Goal: Information Seeking & Learning: Learn about a topic

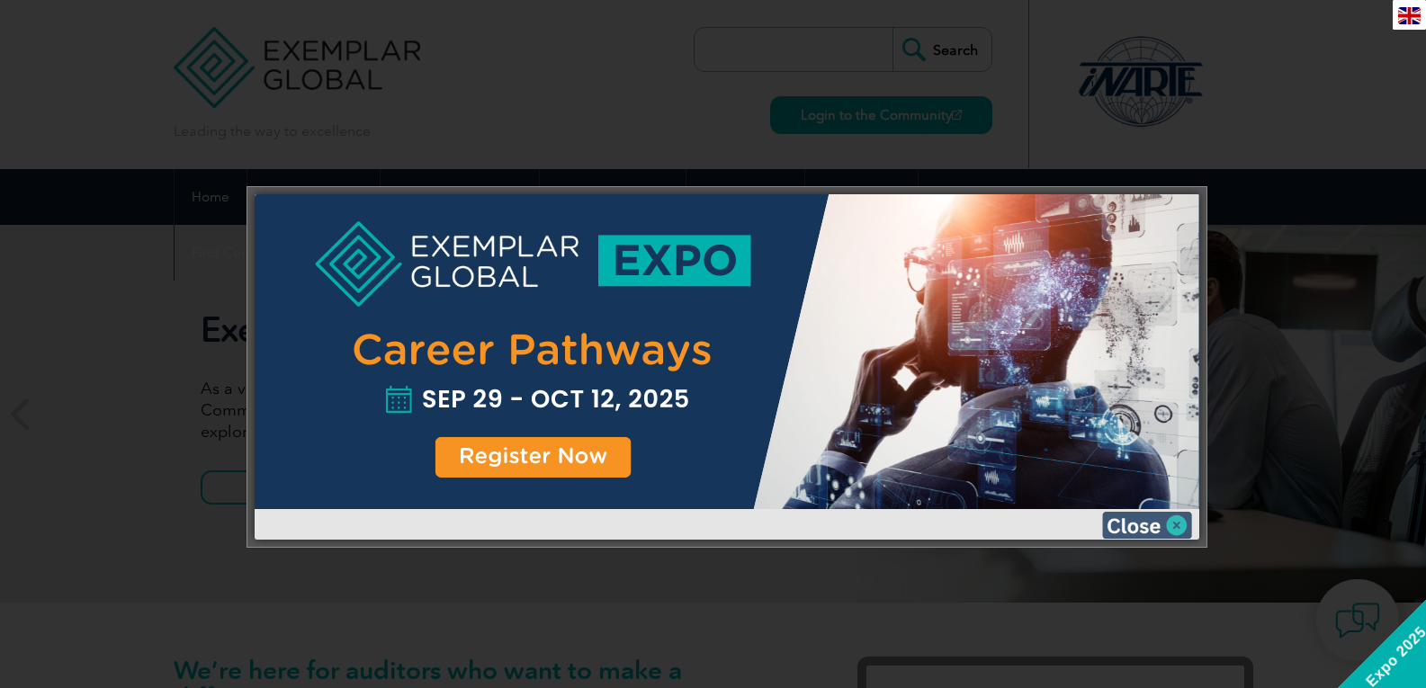
click at [1150, 523] on img at bounding box center [1147, 525] width 90 height 27
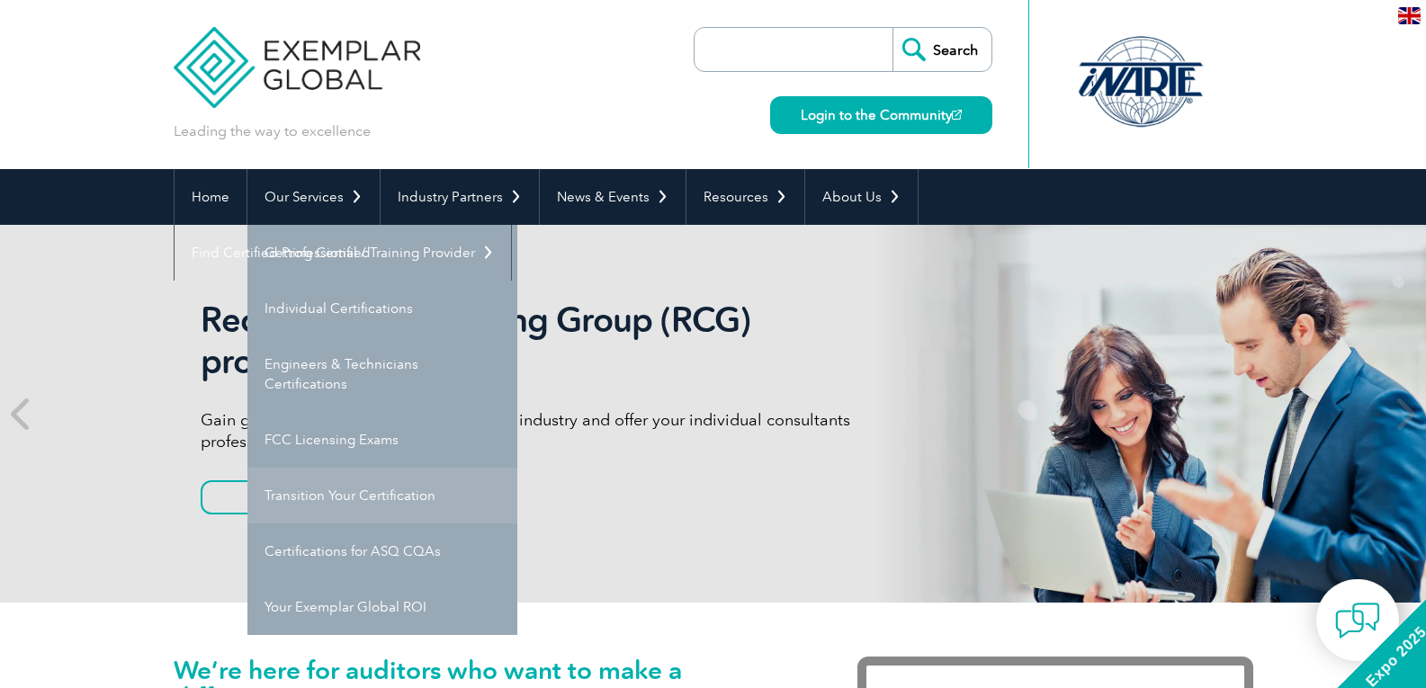
click at [314, 496] on link "Transition Your Certification" at bounding box center [382, 496] width 270 height 56
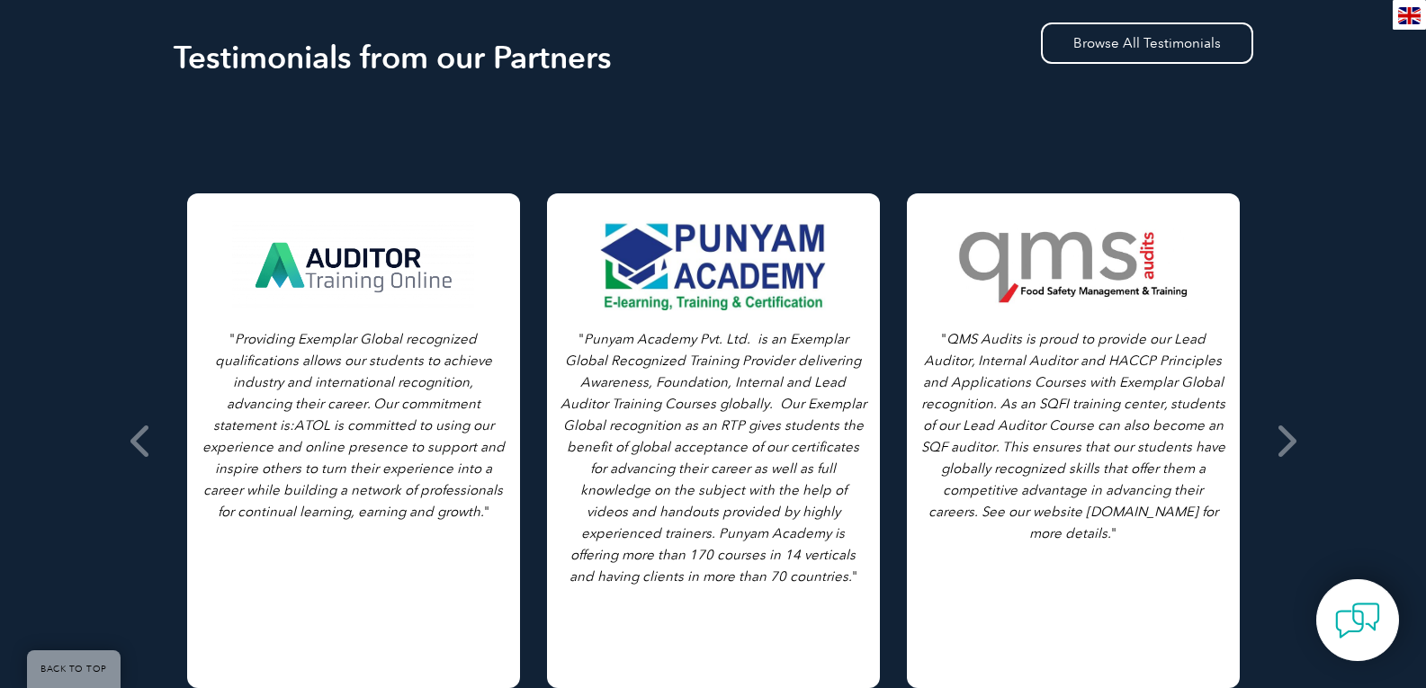
scroll to position [1170, 0]
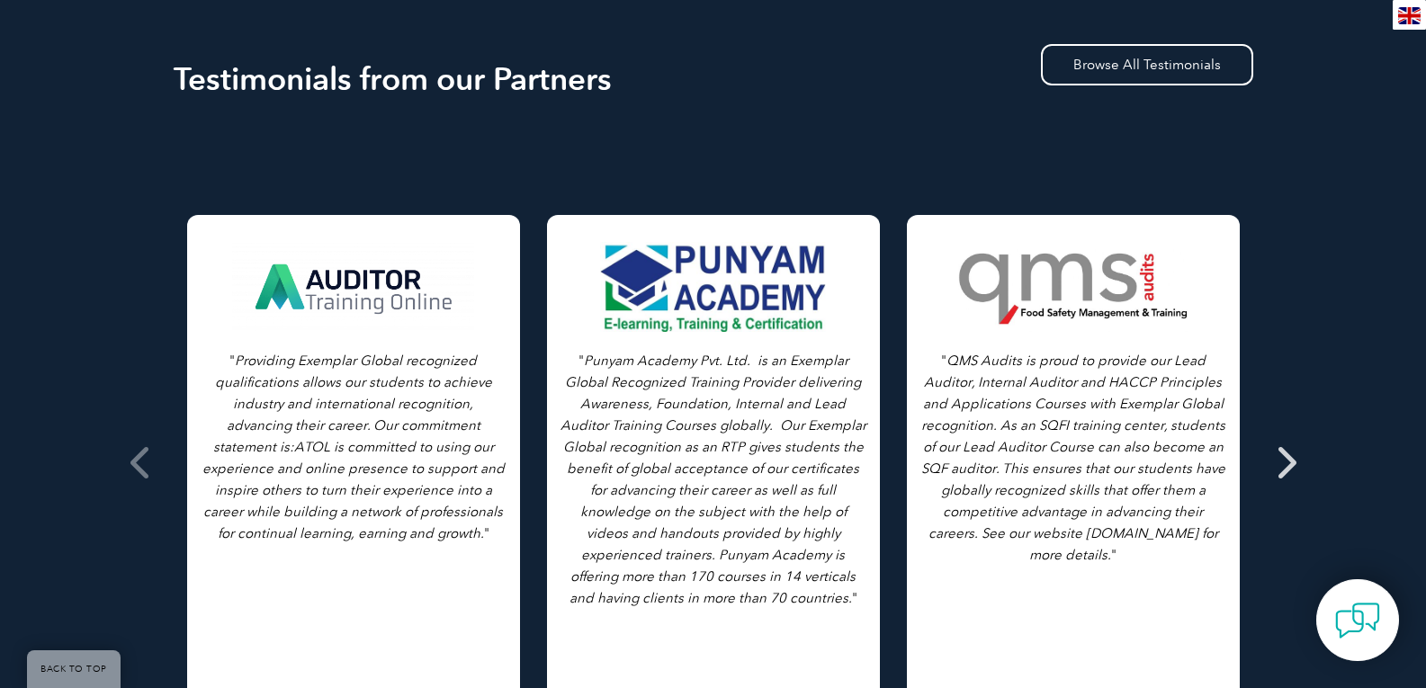
click at [1288, 463] on icon at bounding box center [1285, 463] width 22 height 0
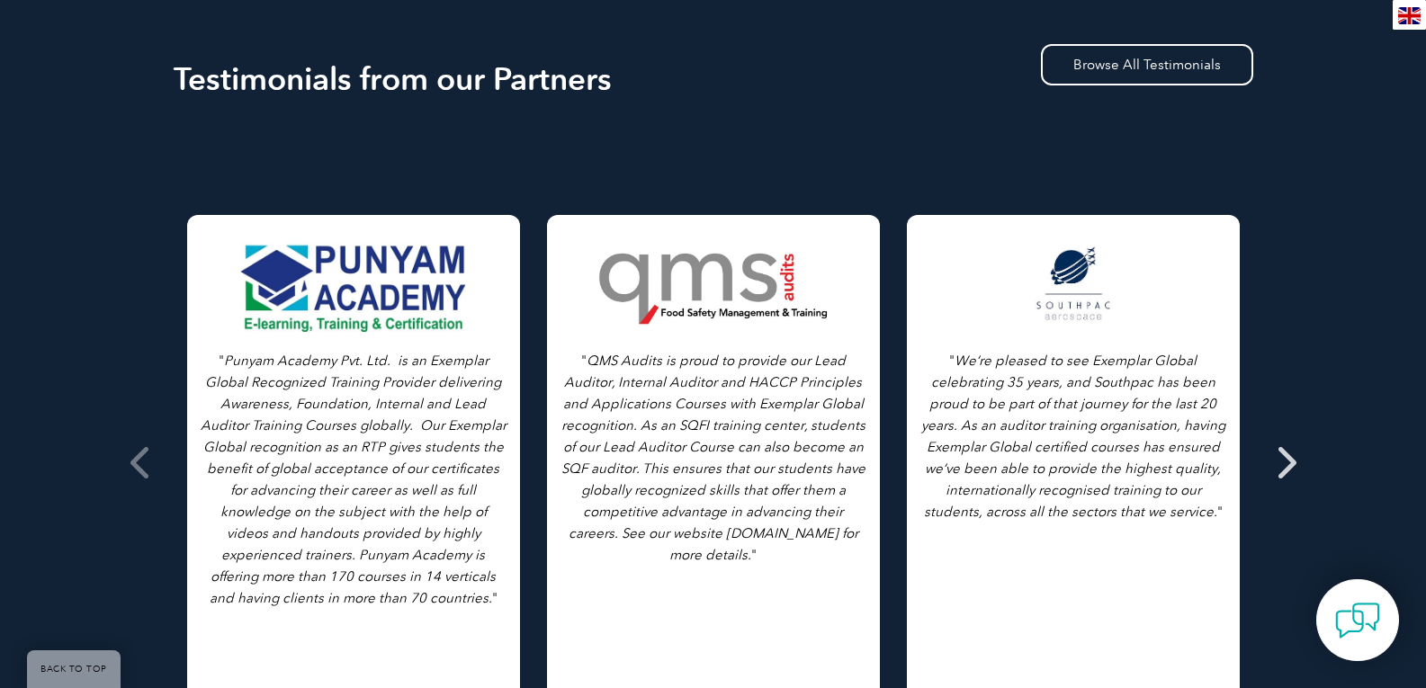
click at [1290, 463] on icon at bounding box center [1285, 463] width 22 height 0
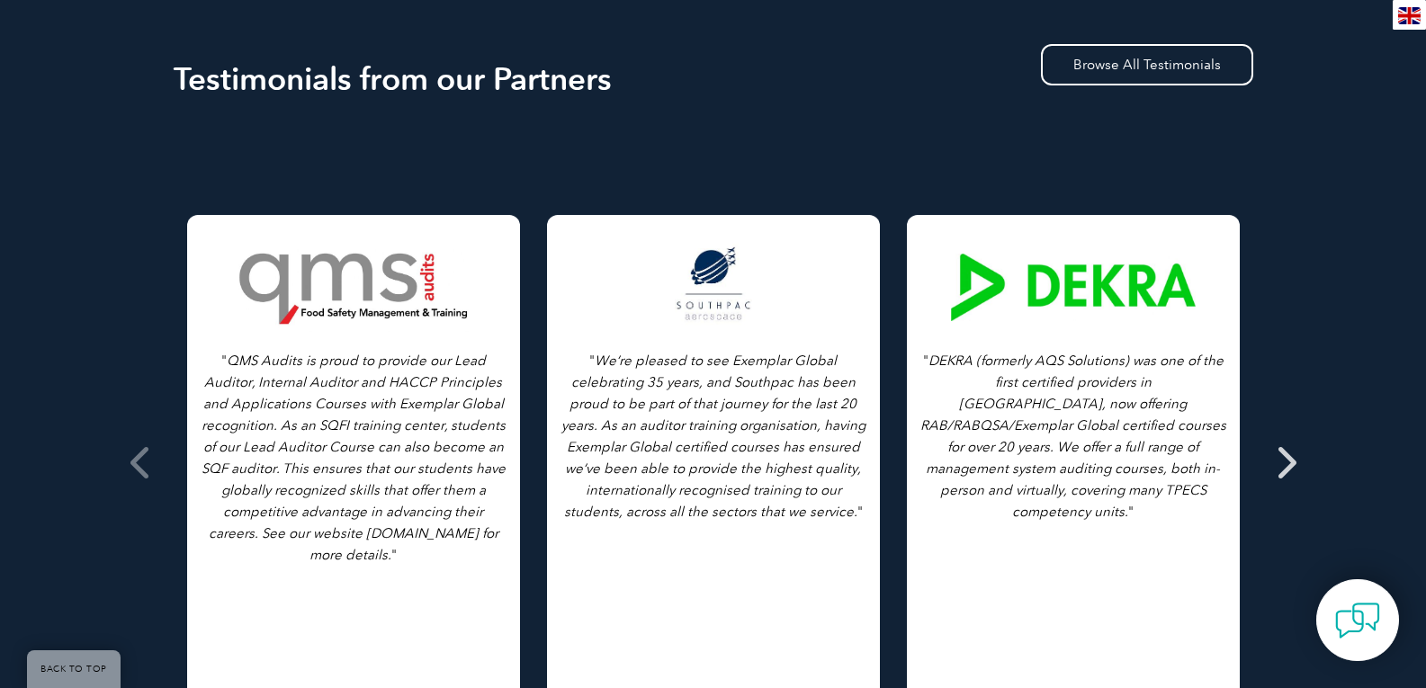
click at [1290, 463] on icon at bounding box center [1285, 463] width 22 height 0
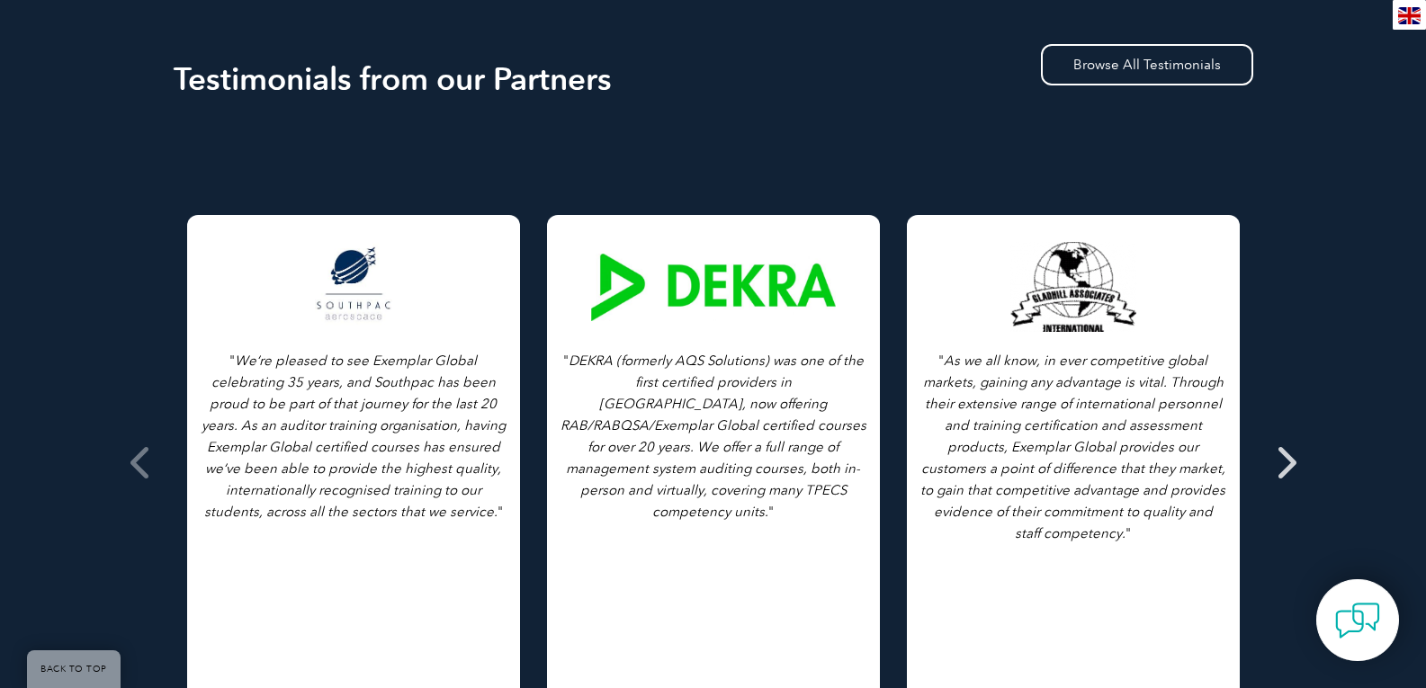
click at [1290, 463] on icon at bounding box center [1285, 463] width 22 height 0
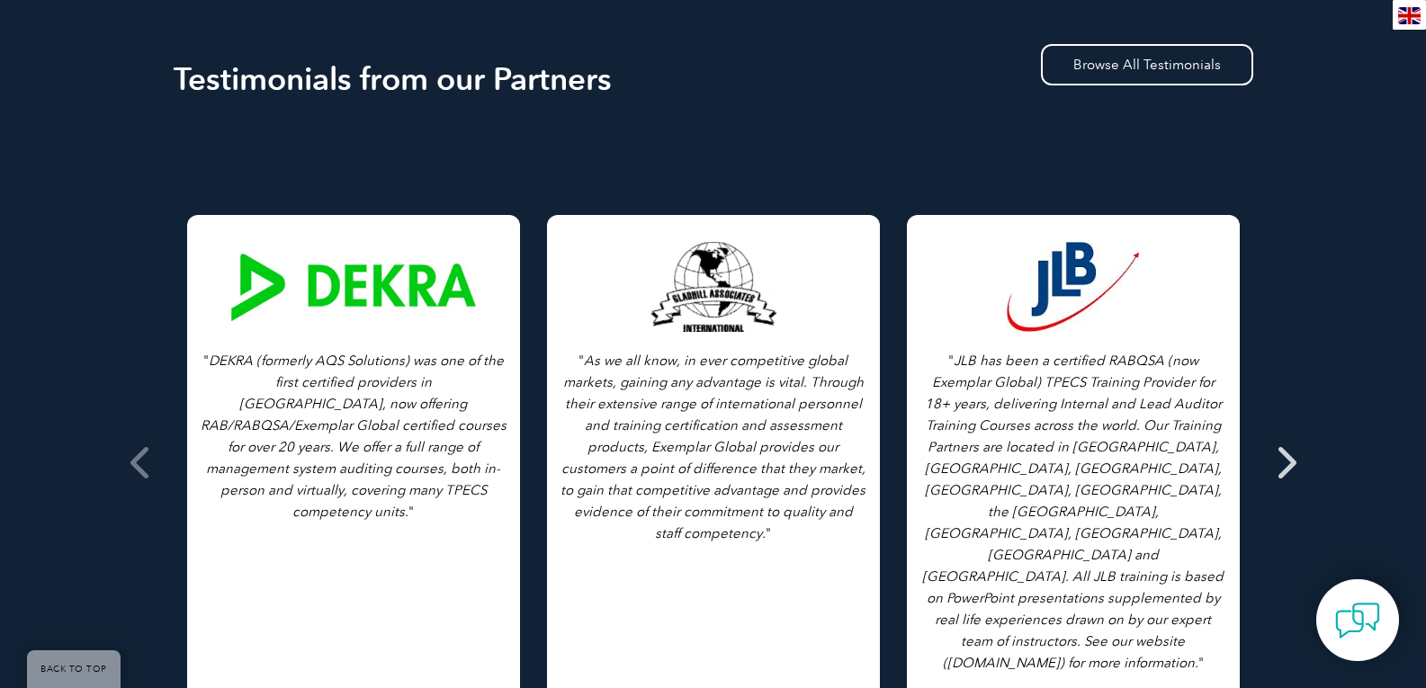
click at [1290, 463] on icon at bounding box center [1285, 463] width 22 height 0
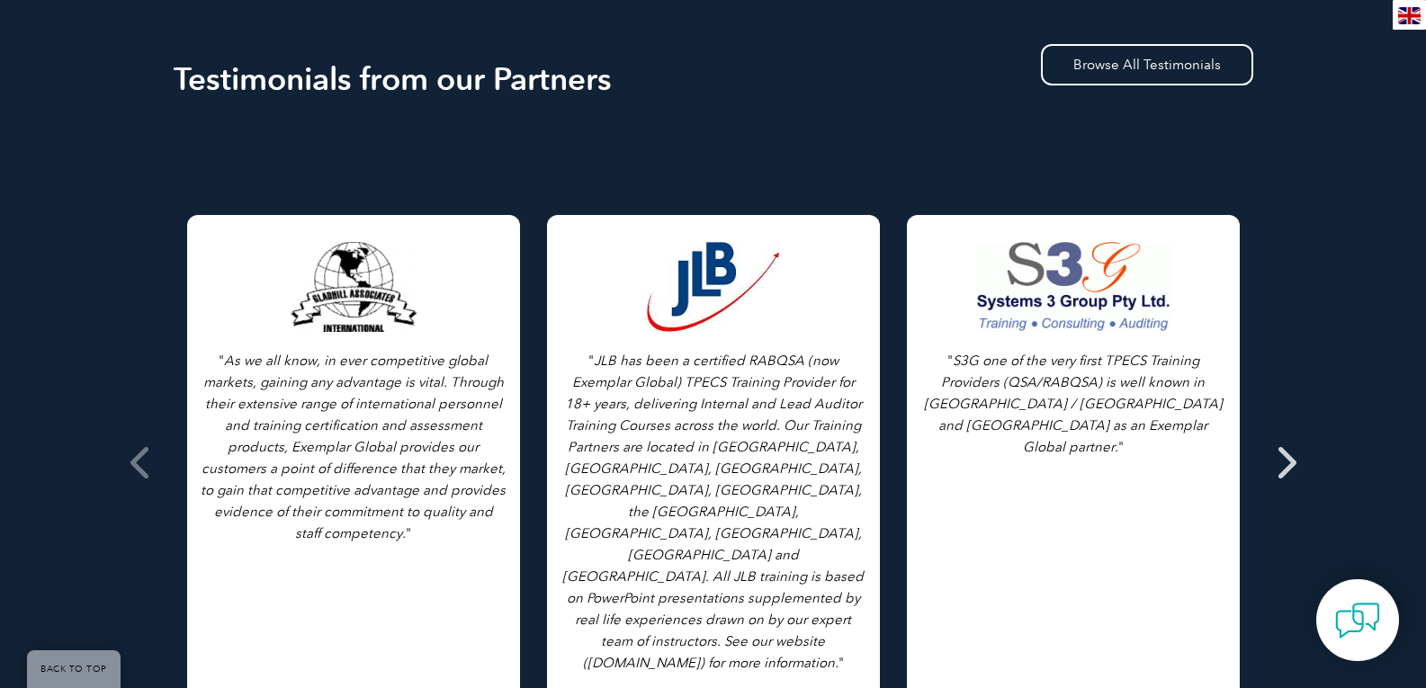
click at [1290, 463] on icon at bounding box center [1285, 463] width 22 height 0
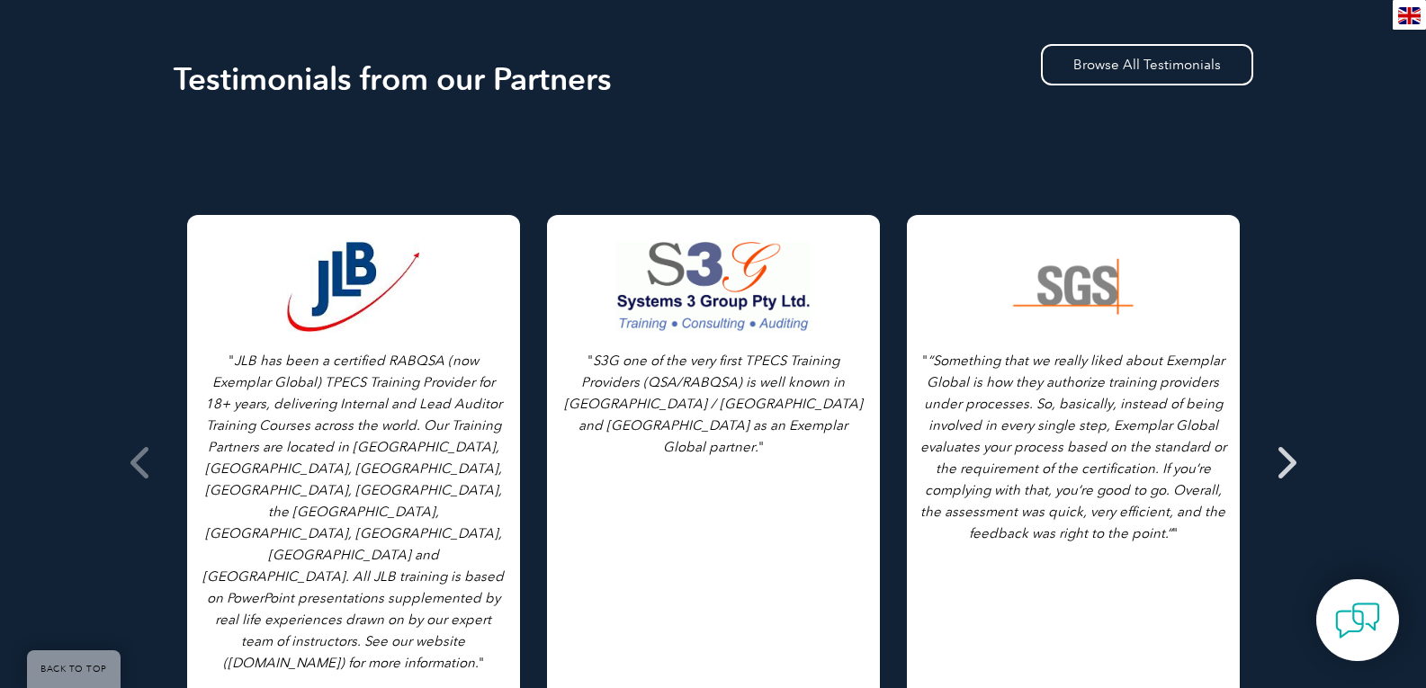
click at [1290, 463] on icon at bounding box center [1285, 463] width 22 height 0
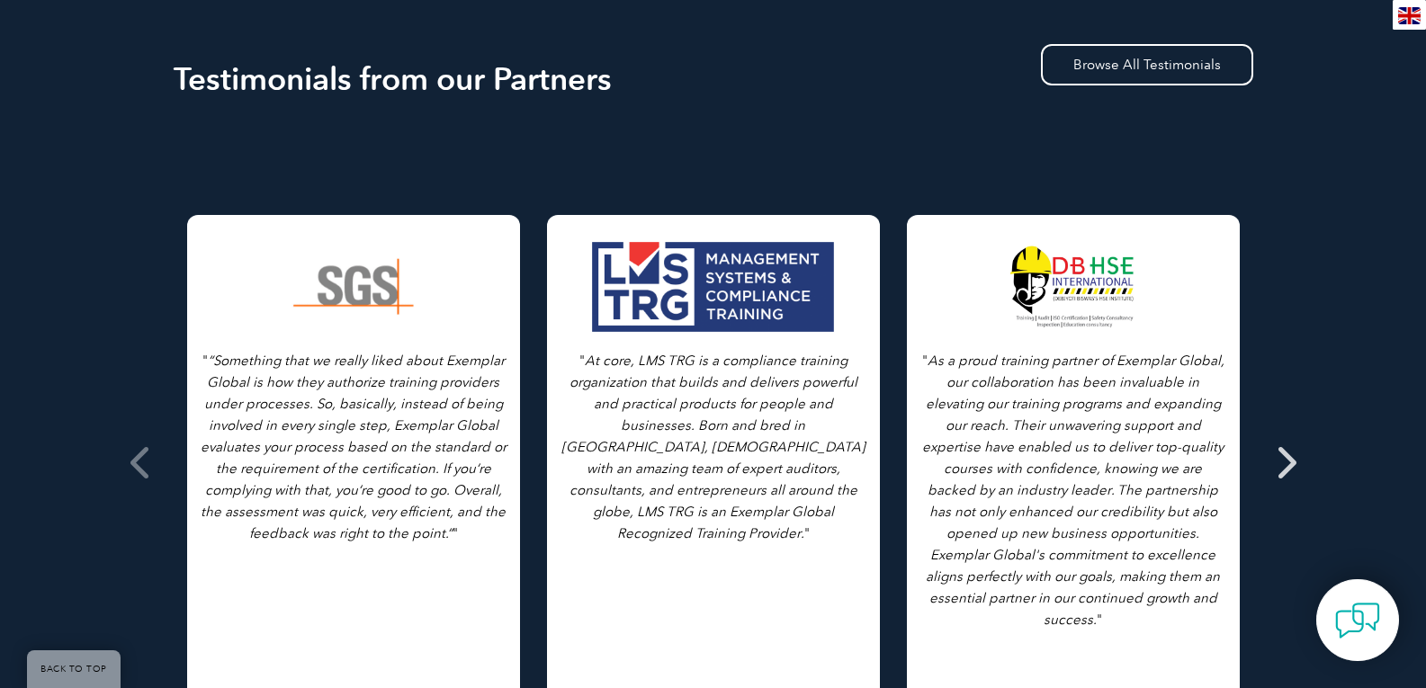
click at [1290, 463] on icon at bounding box center [1285, 463] width 22 height 0
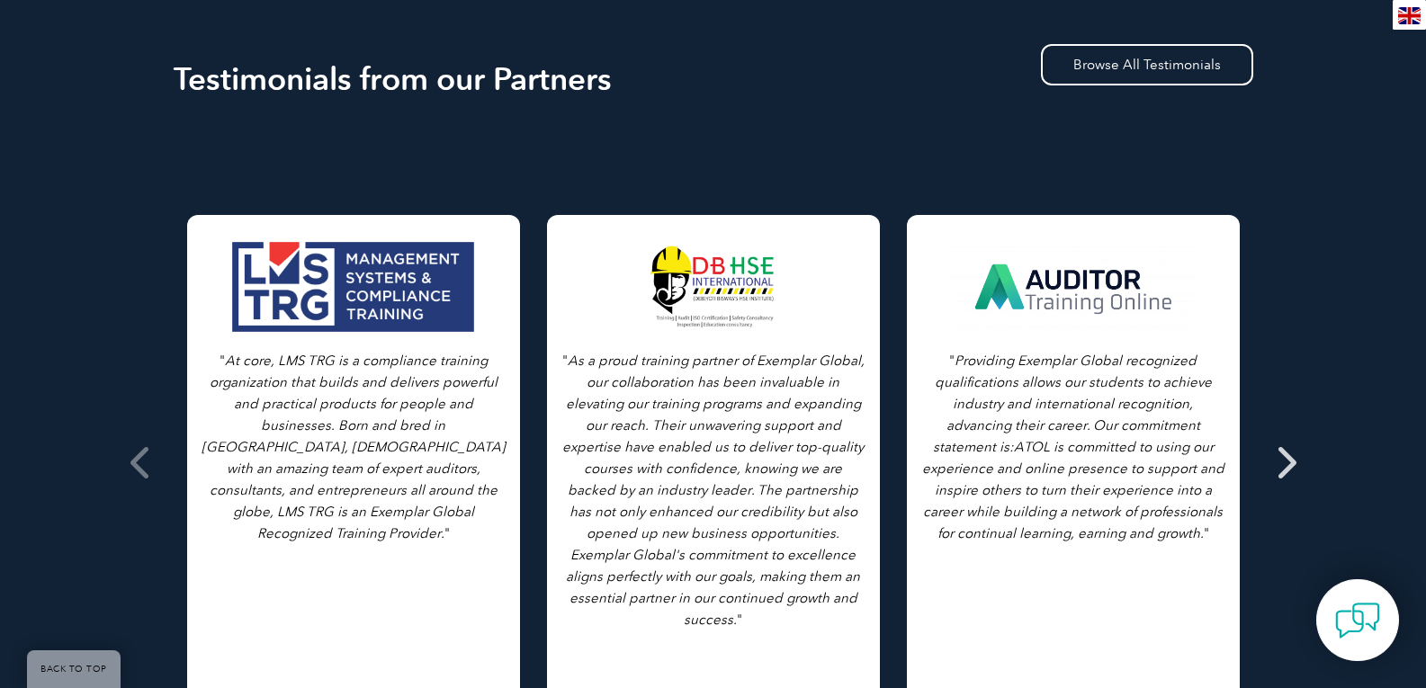
click at [1290, 463] on icon at bounding box center [1285, 463] width 22 height 0
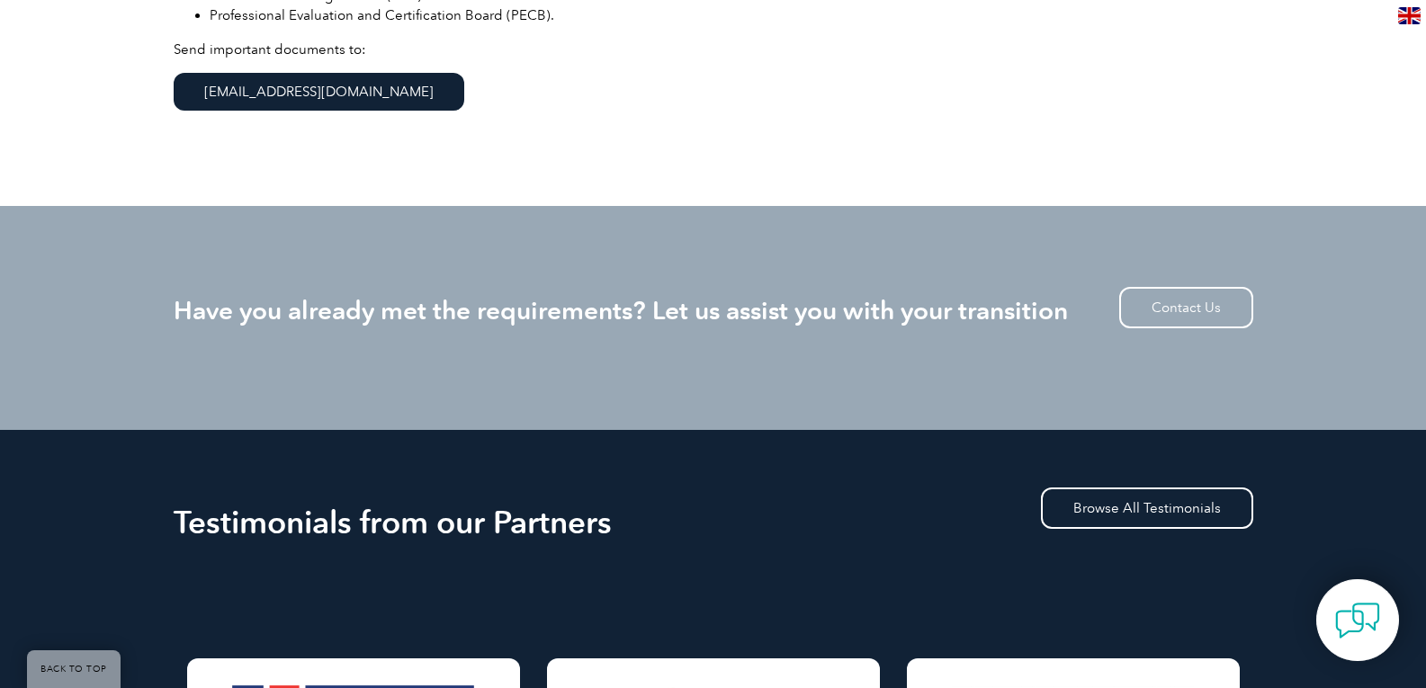
scroll to position [896, 0]
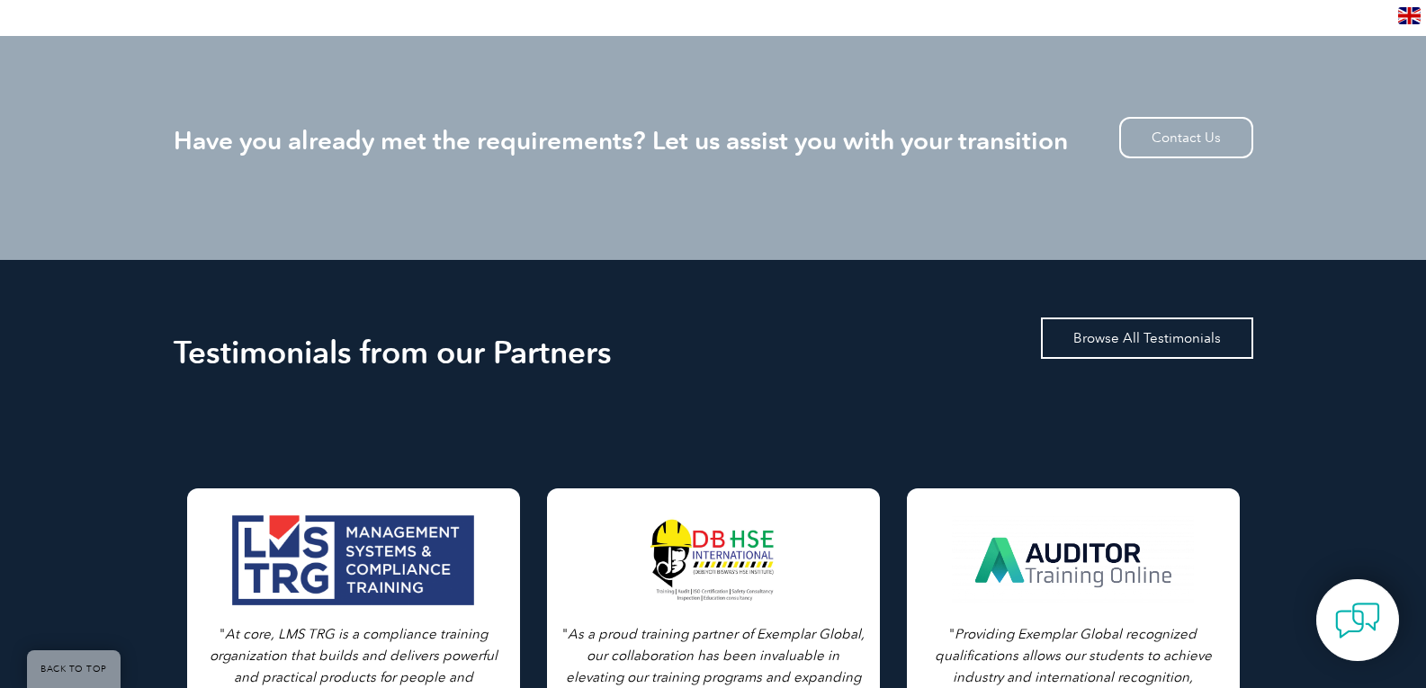
click at [1118, 337] on link "Browse All Testimonials" at bounding box center [1147, 338] width 212 height 41
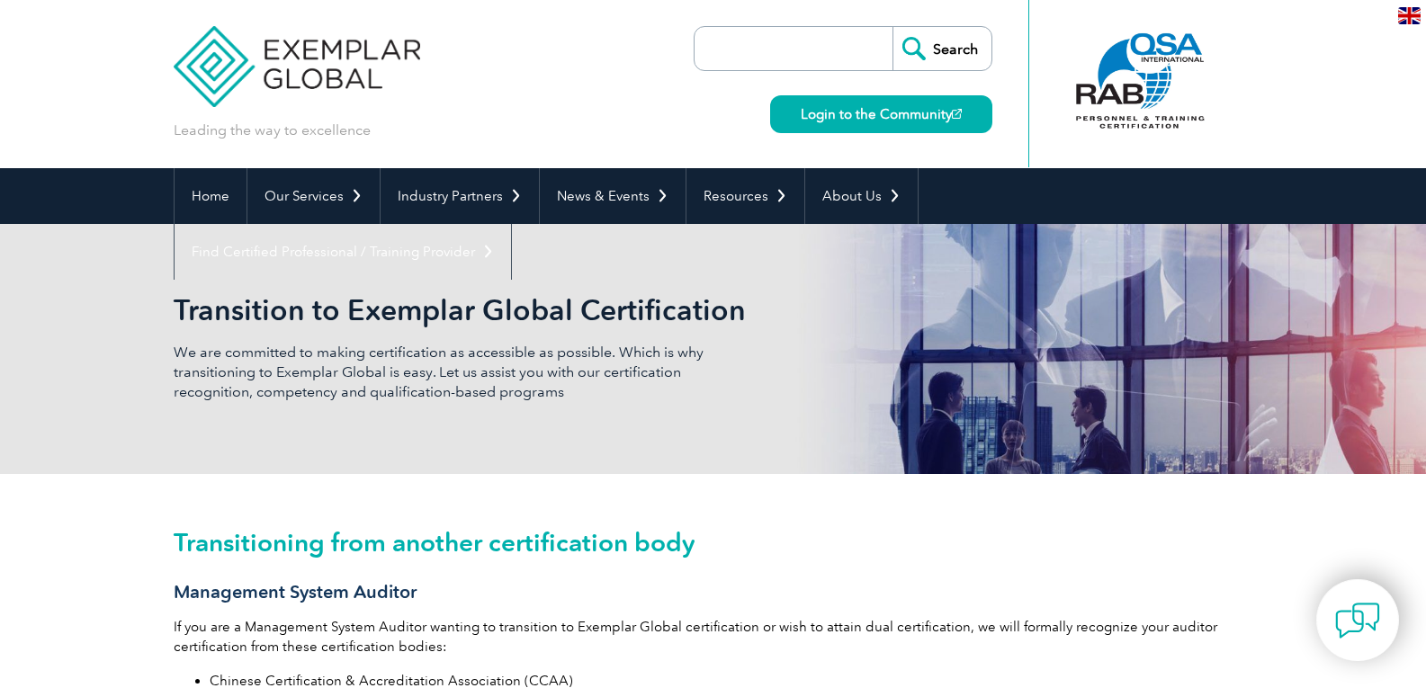
scroll to position [0, 0]
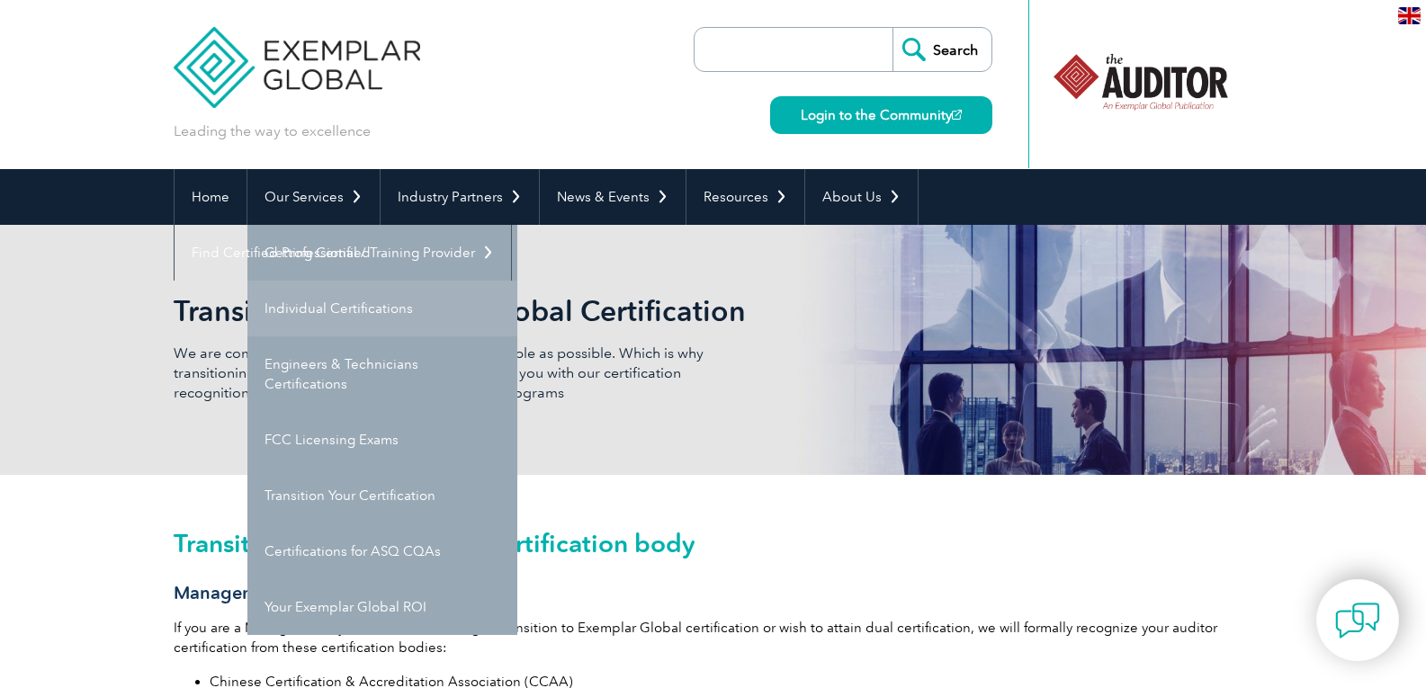
click at [324, 310] on link "Individual Certifications" at bounding box center [382, 309] width 270 height 56
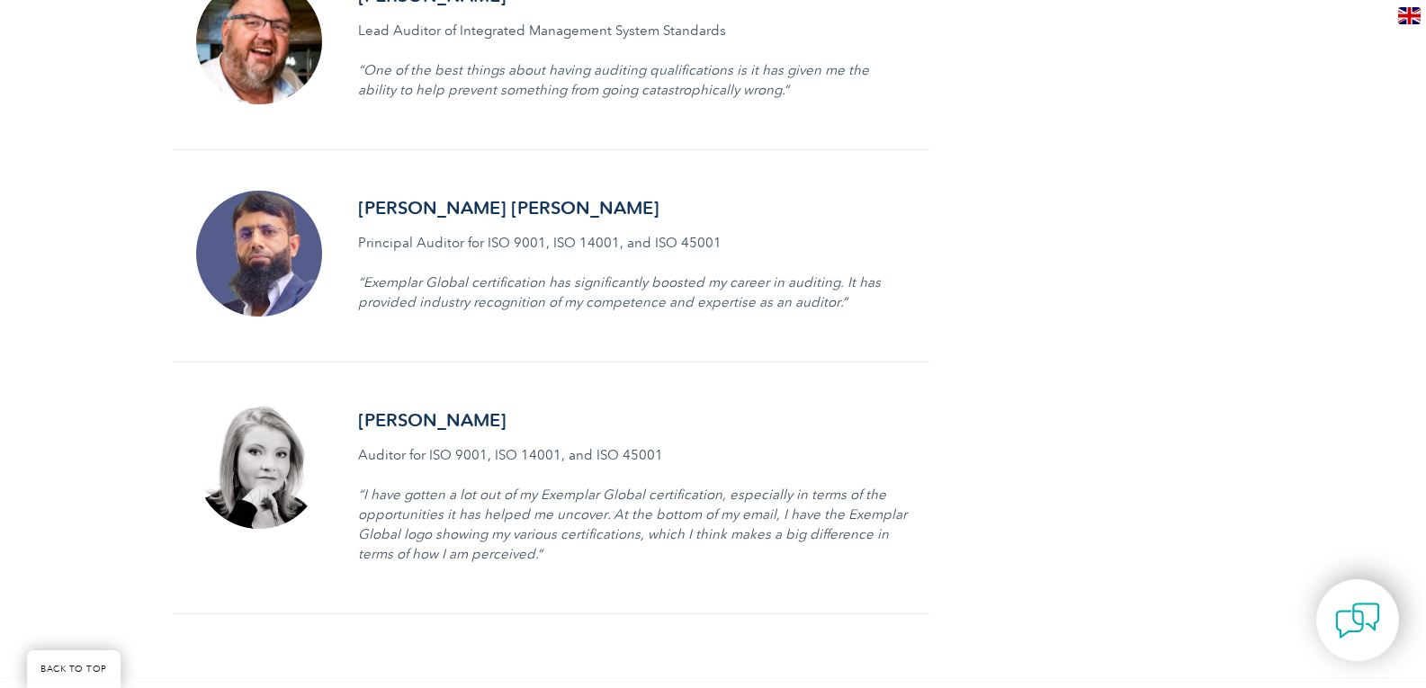
scroll to position [3420, 0]
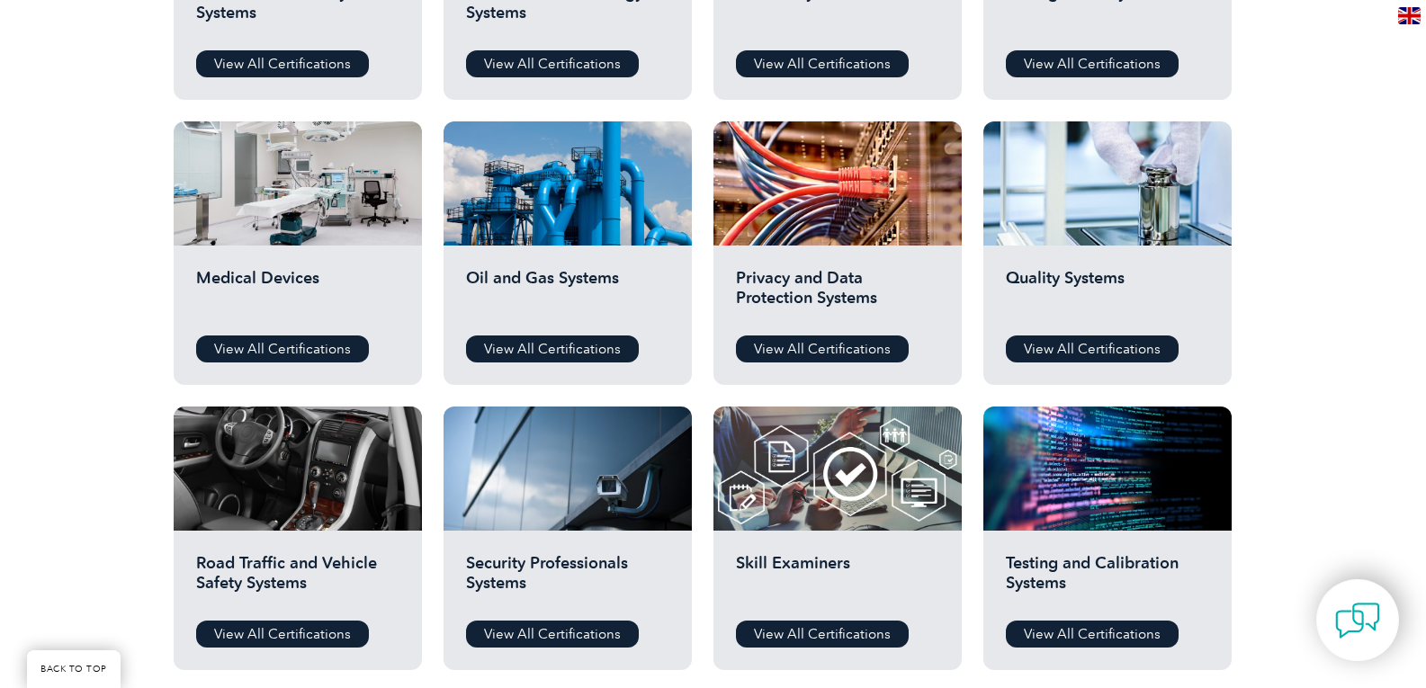
scroll to position [1170, 0]
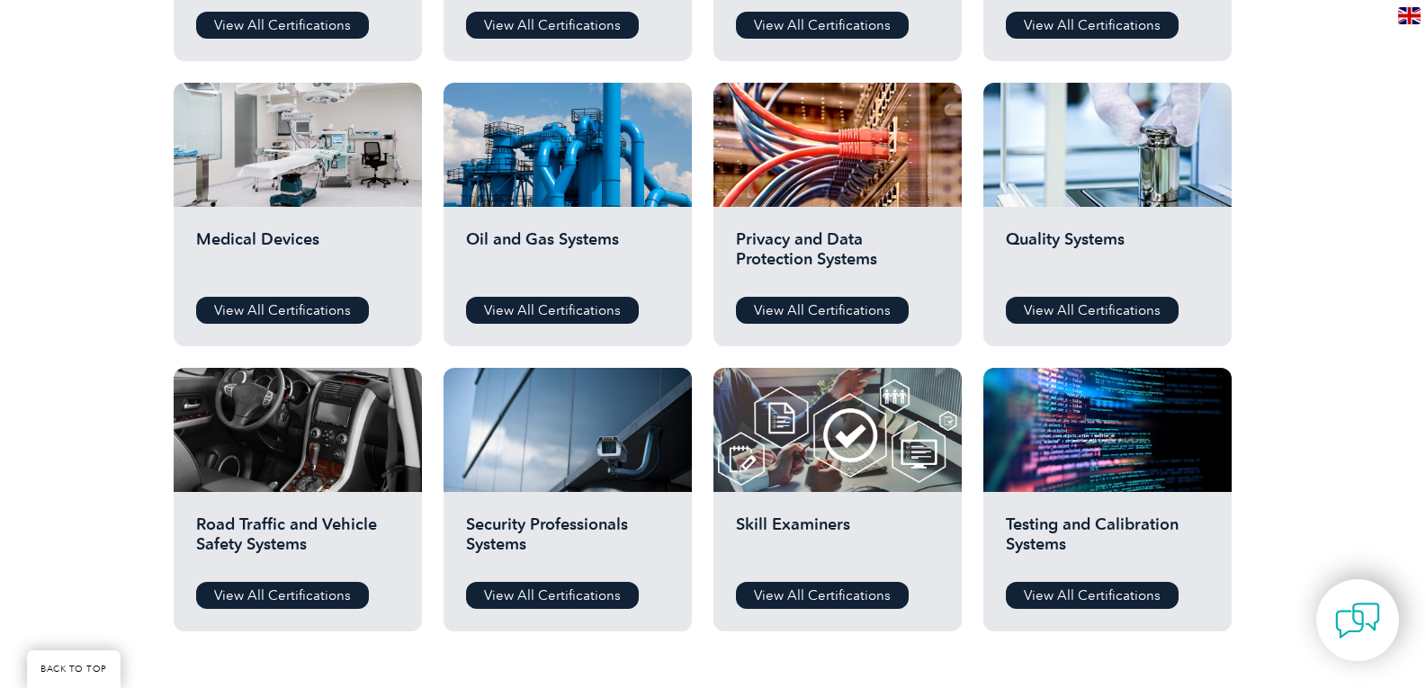
click at [1102, 233] on h2 "Quality Systems" at bounding box center [1107, 256] width 203 height 54
click at [1086, 319] on link "View All Certifications" at bounding box center [1092, 310] width 173 height 27
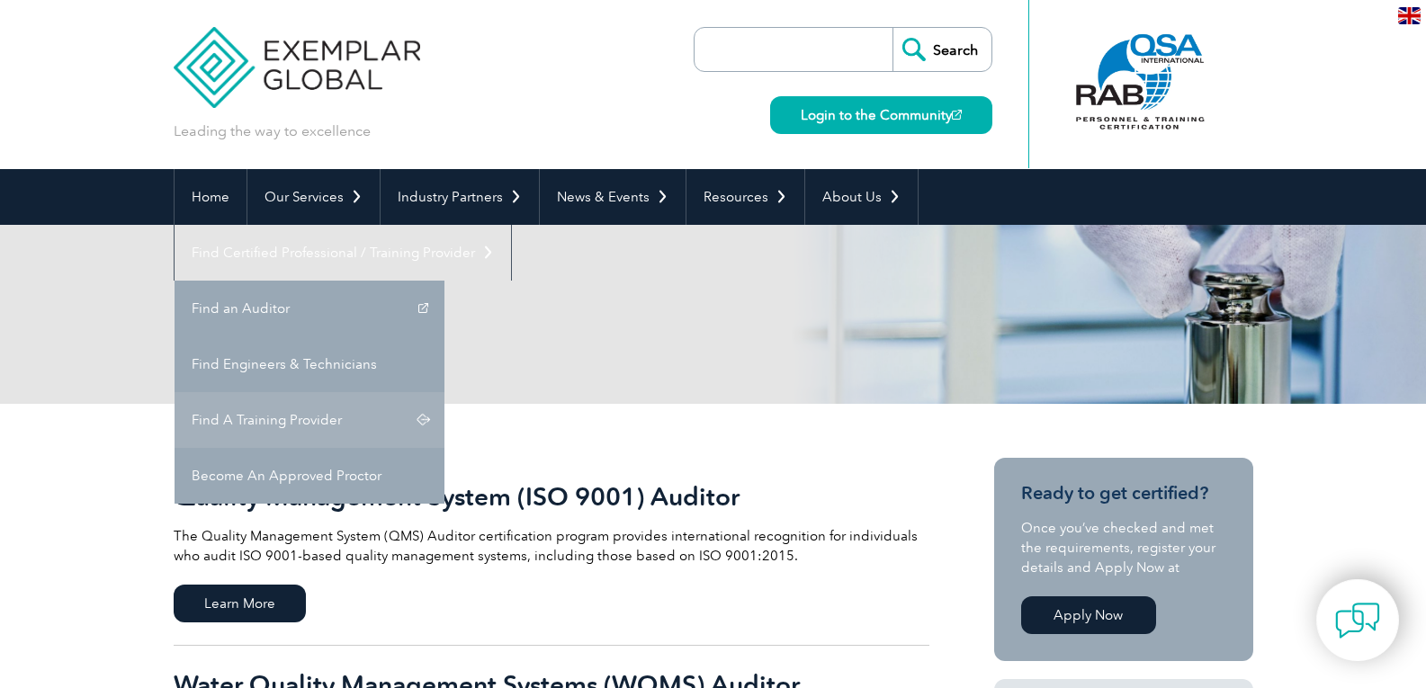
click at [445, 392] on link "Find A Training Provider" at bounding box center [310, 420] width 270 height 56
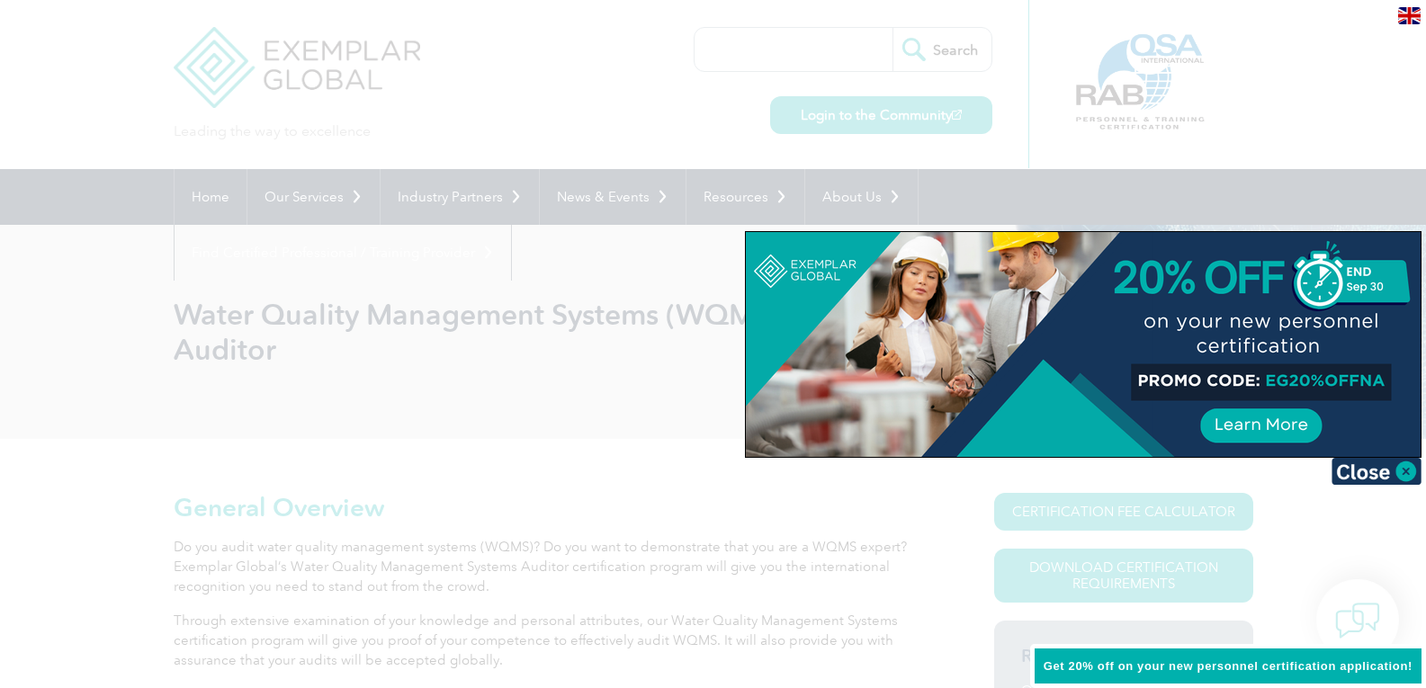
click at [354, 390] on div at bounding box center [713, 344] width 1426 height 688
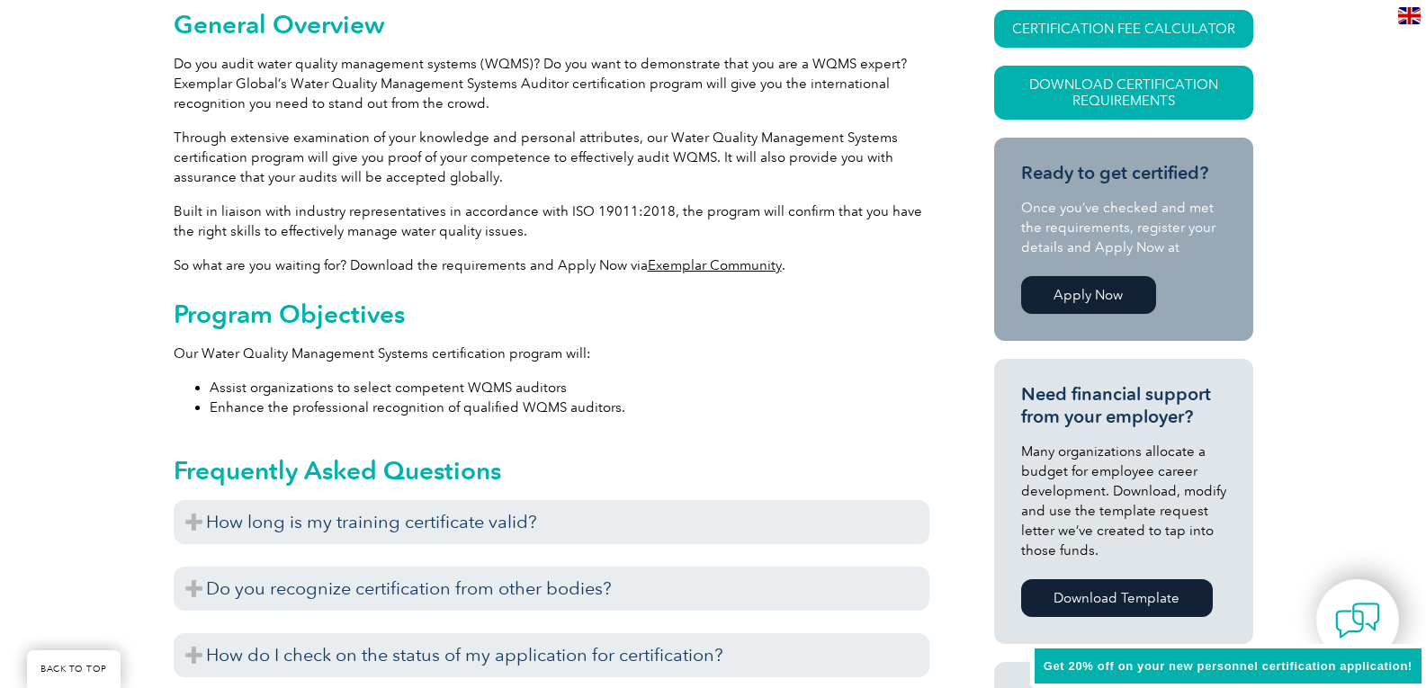
scroll to position [450, 0]
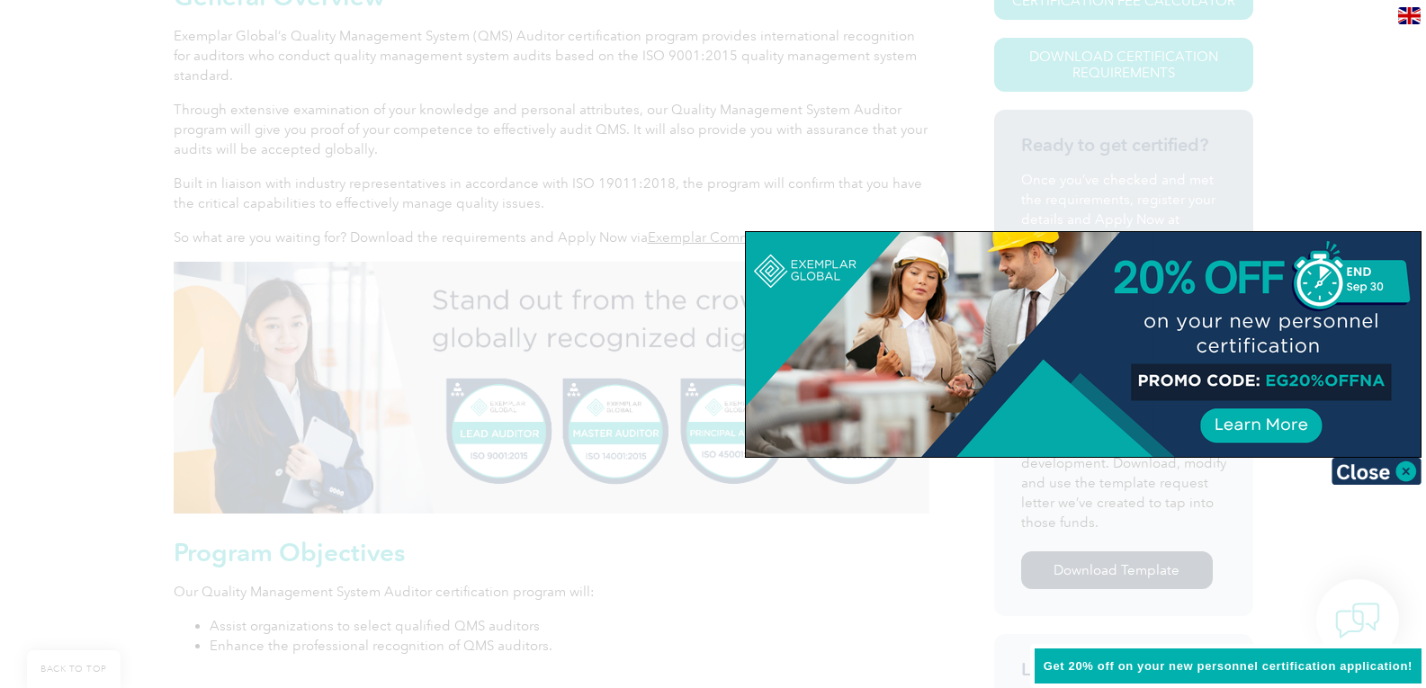
scroll to position [720, 0]
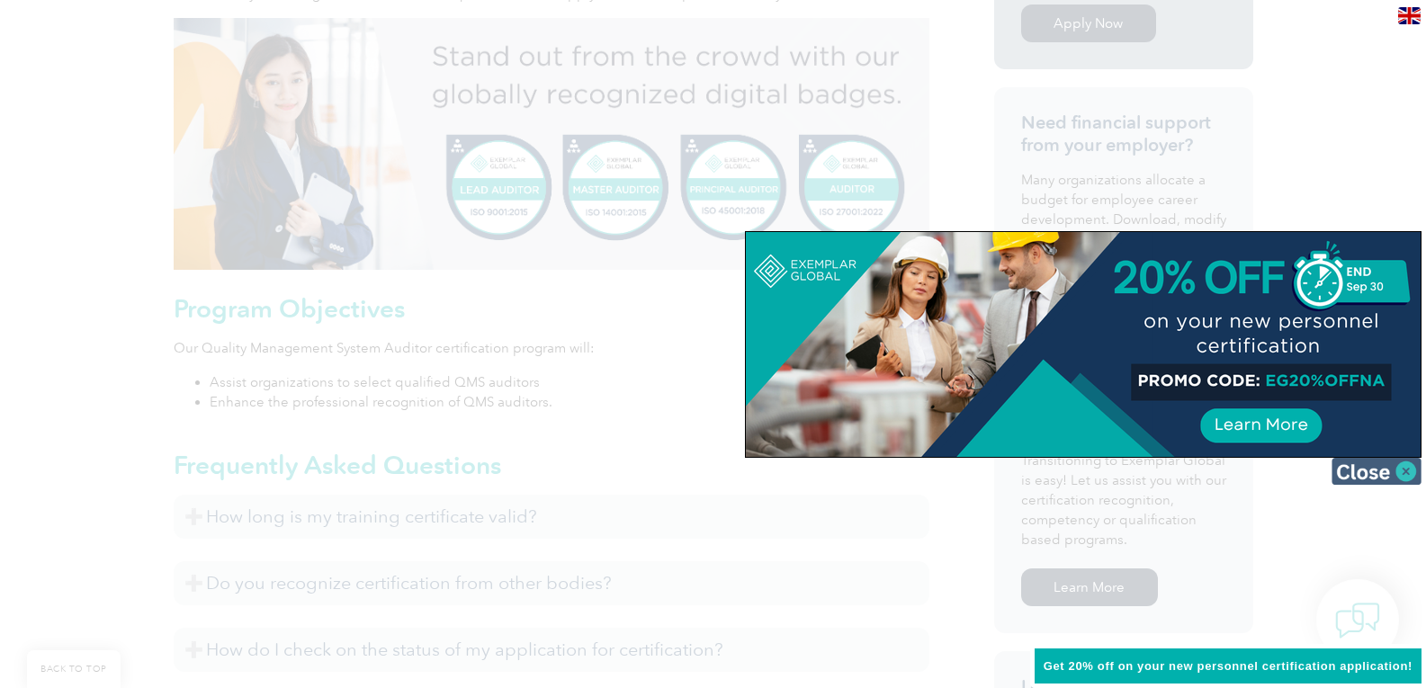
click at [1377, 472] on img at bounding box center [1377, 471] width 90 height 27
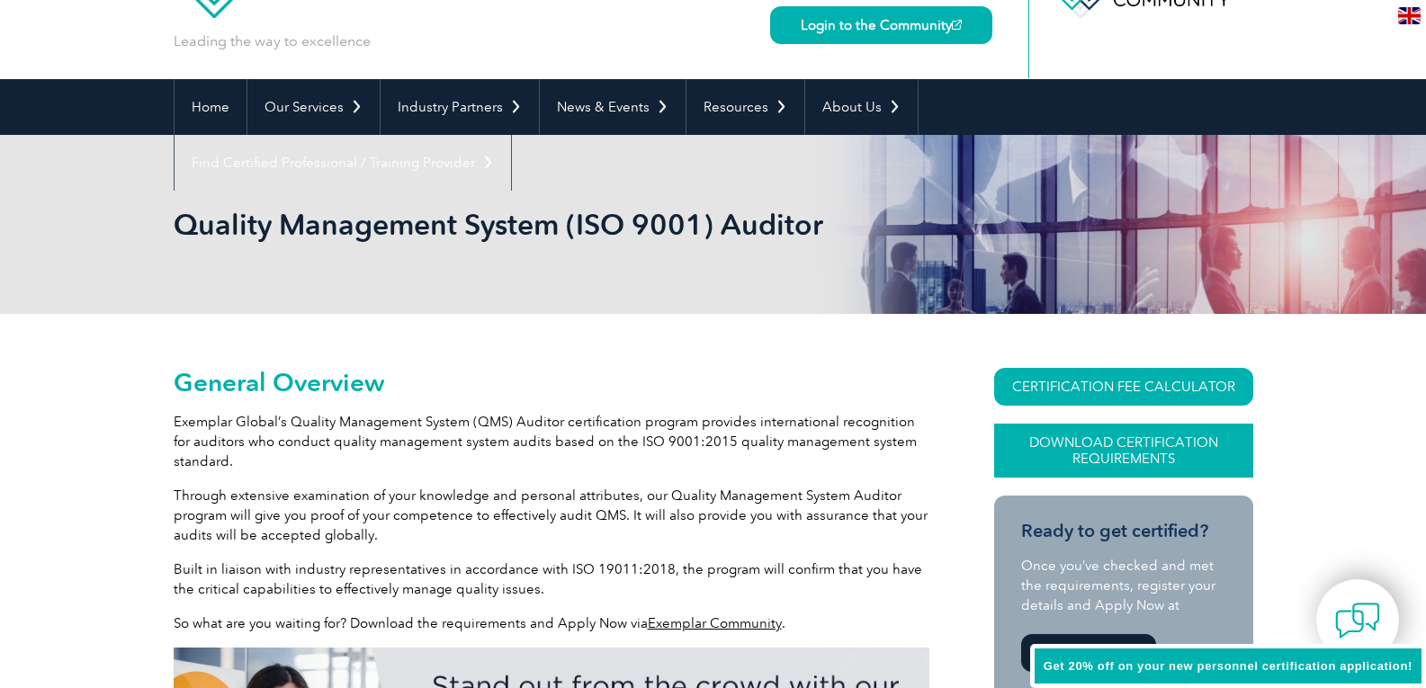
scroll to position [0, 0]
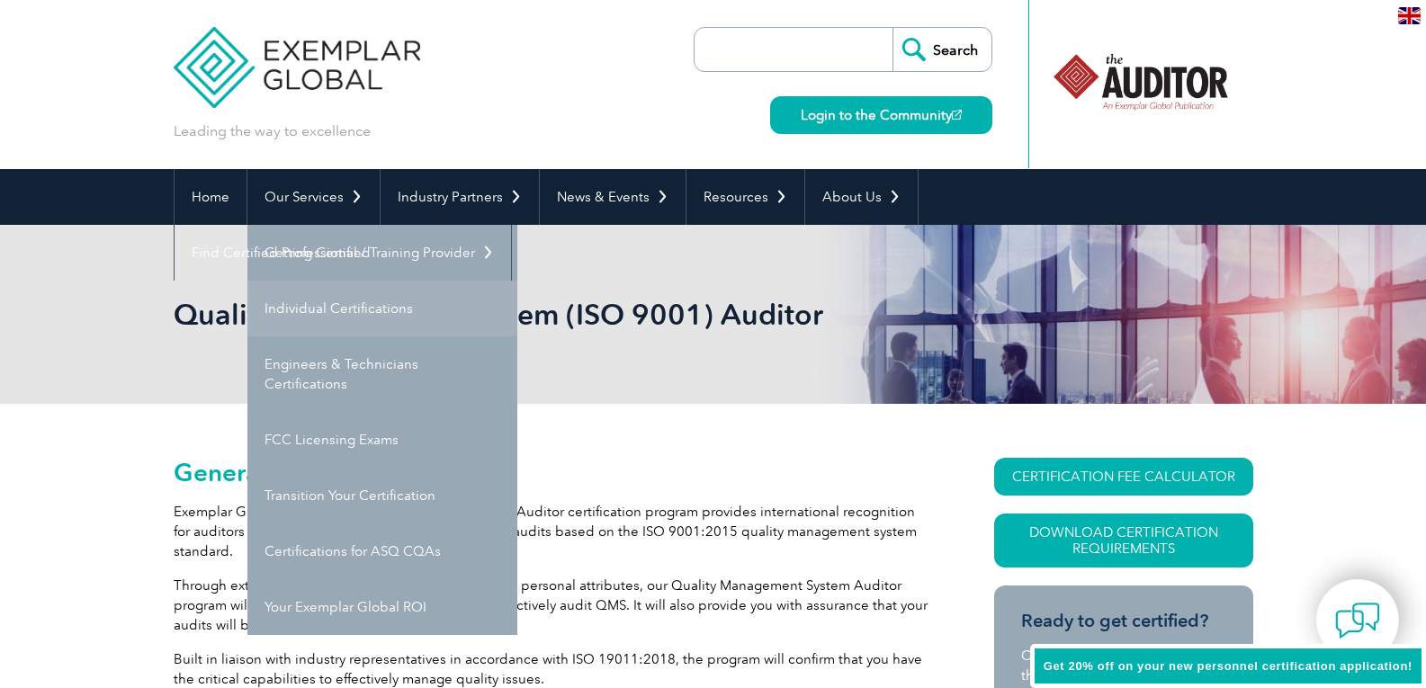
click at [340, 295] on link "Individual Certifications" at bounding box center [382, 309] width 270 height 56
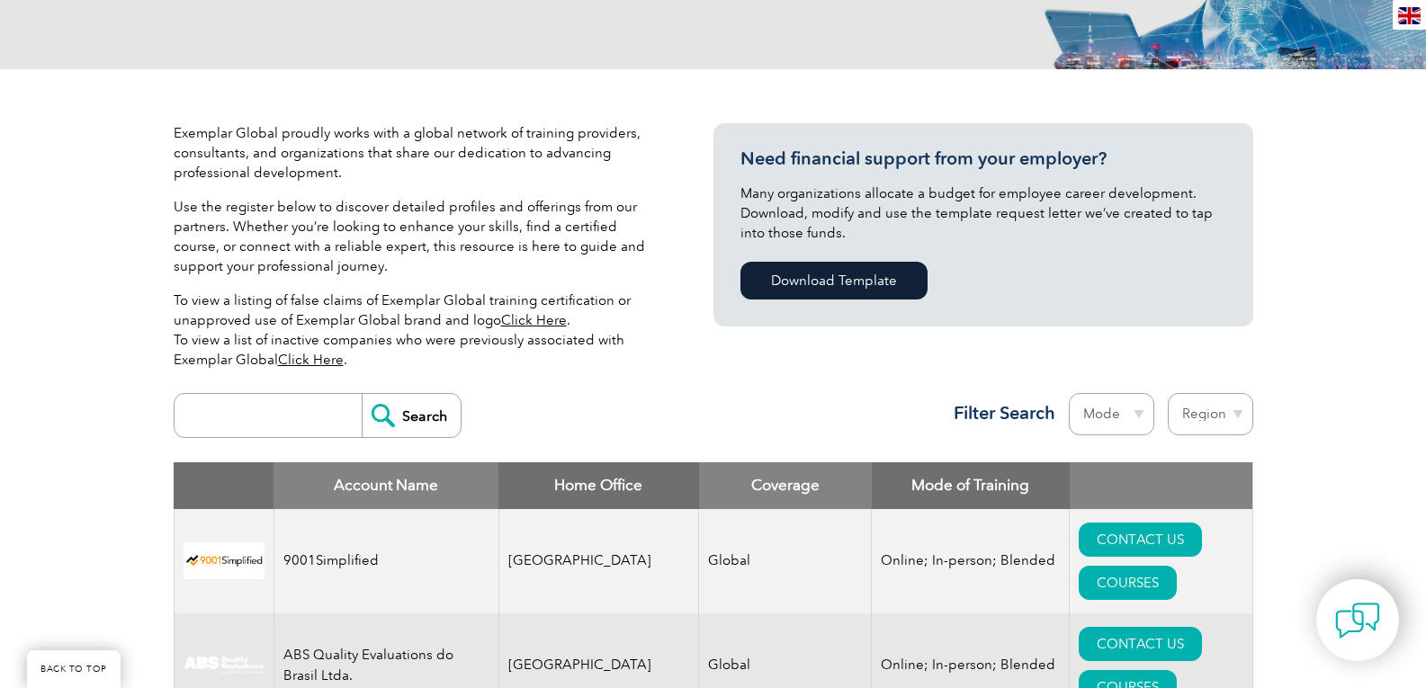
scroll to position [360, 0]
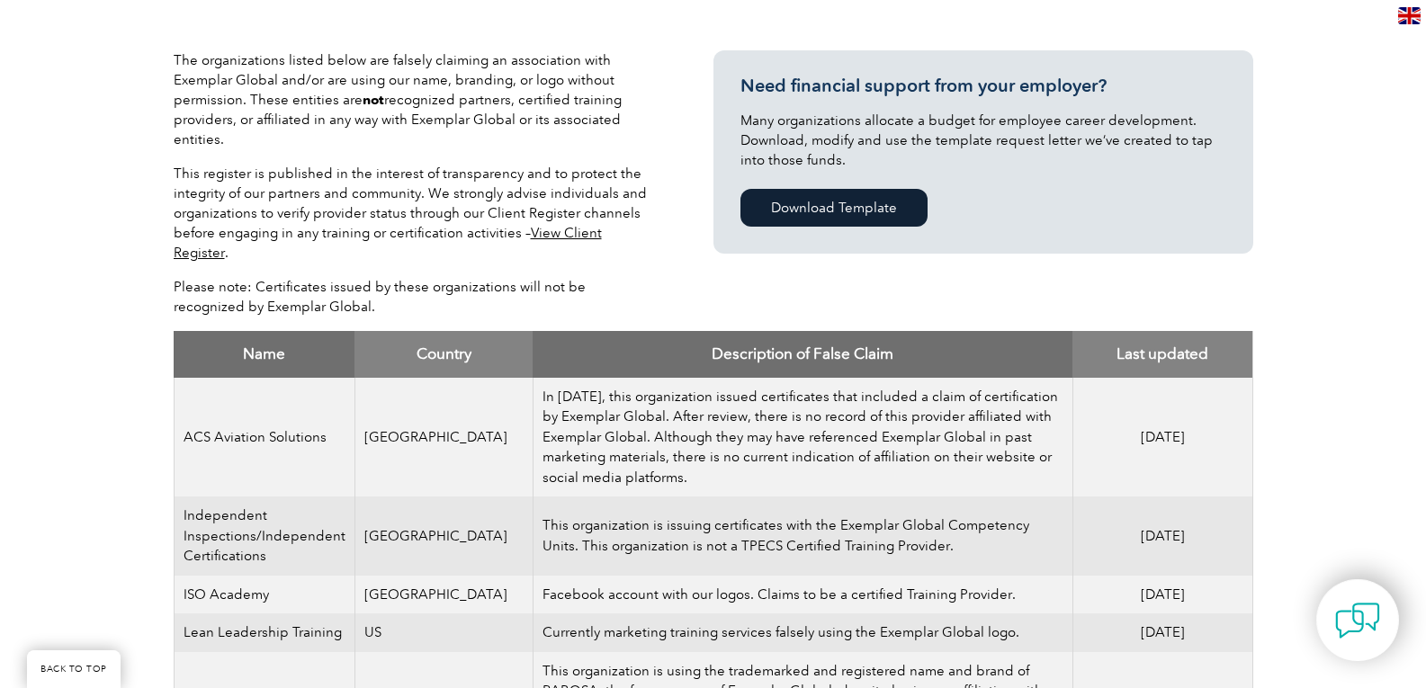
scroll to position [360, 0]
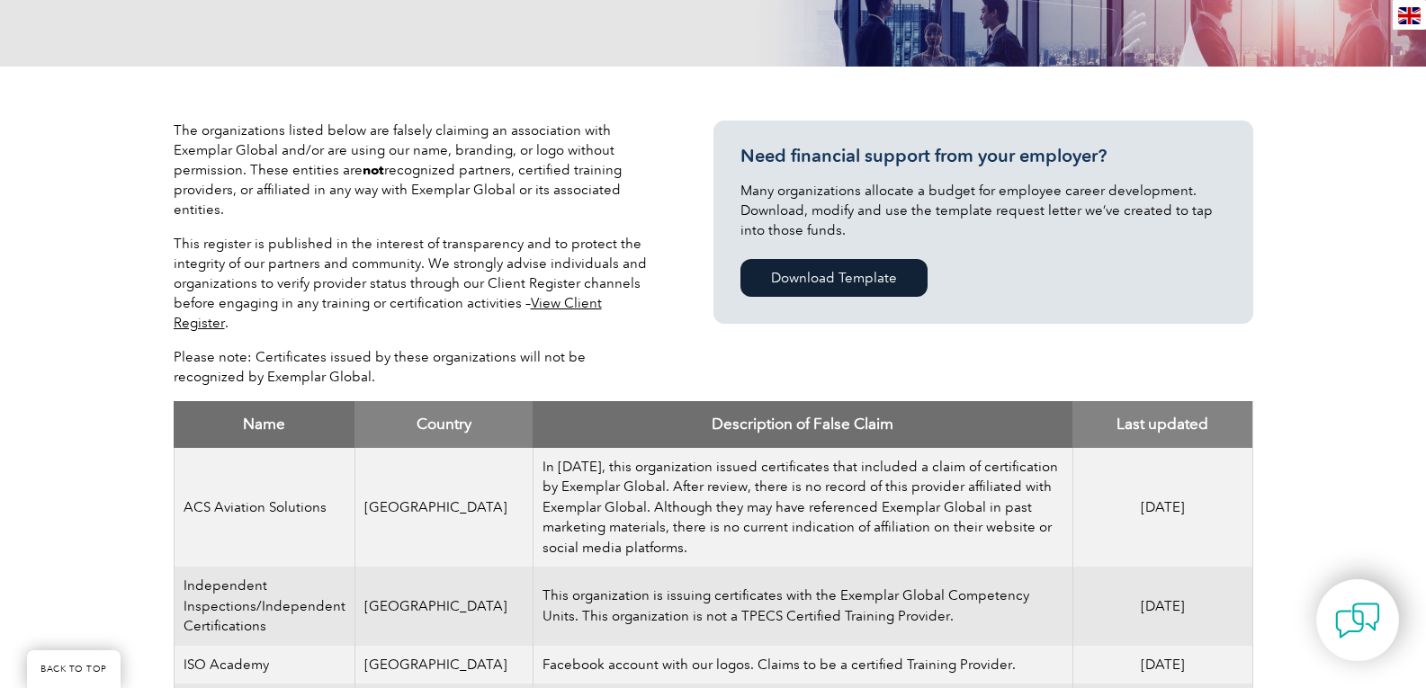
click at [602, 305] on link "View Client Register" at bounding box center [388, 313] width 428 height 36
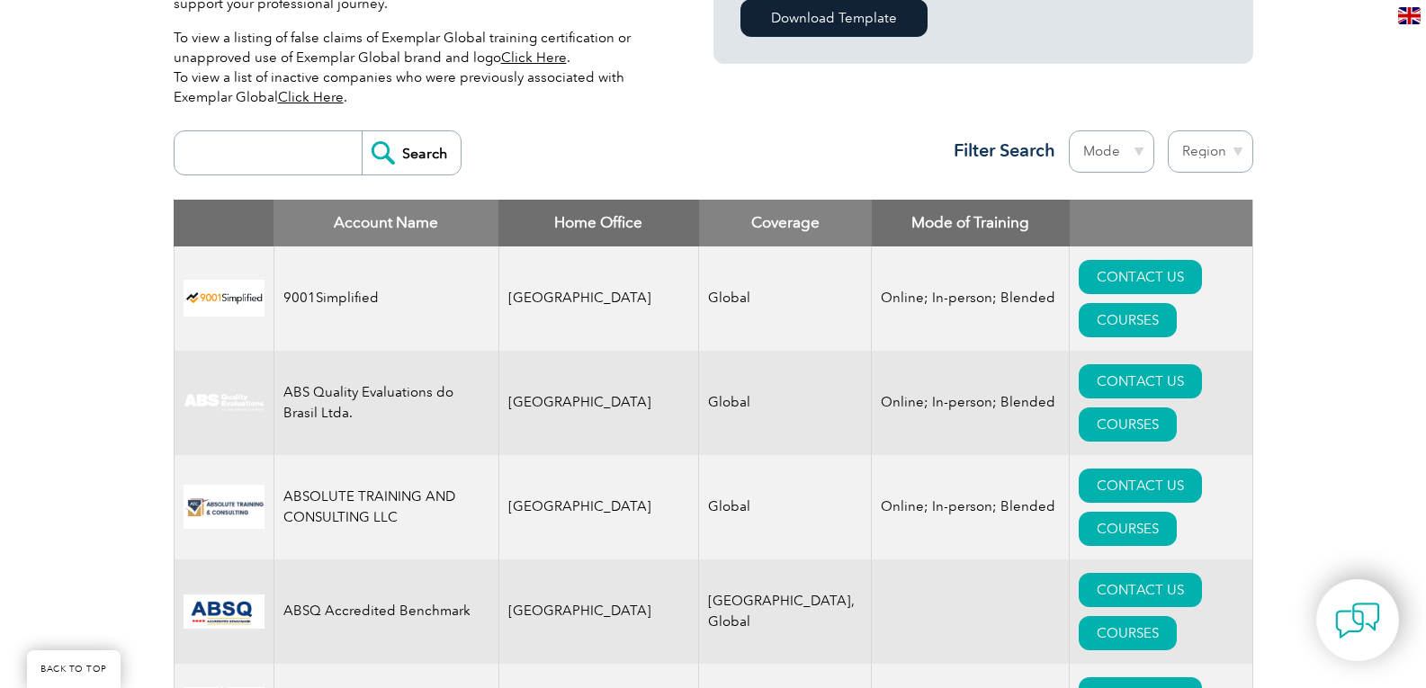
scroll to position [540, 0]
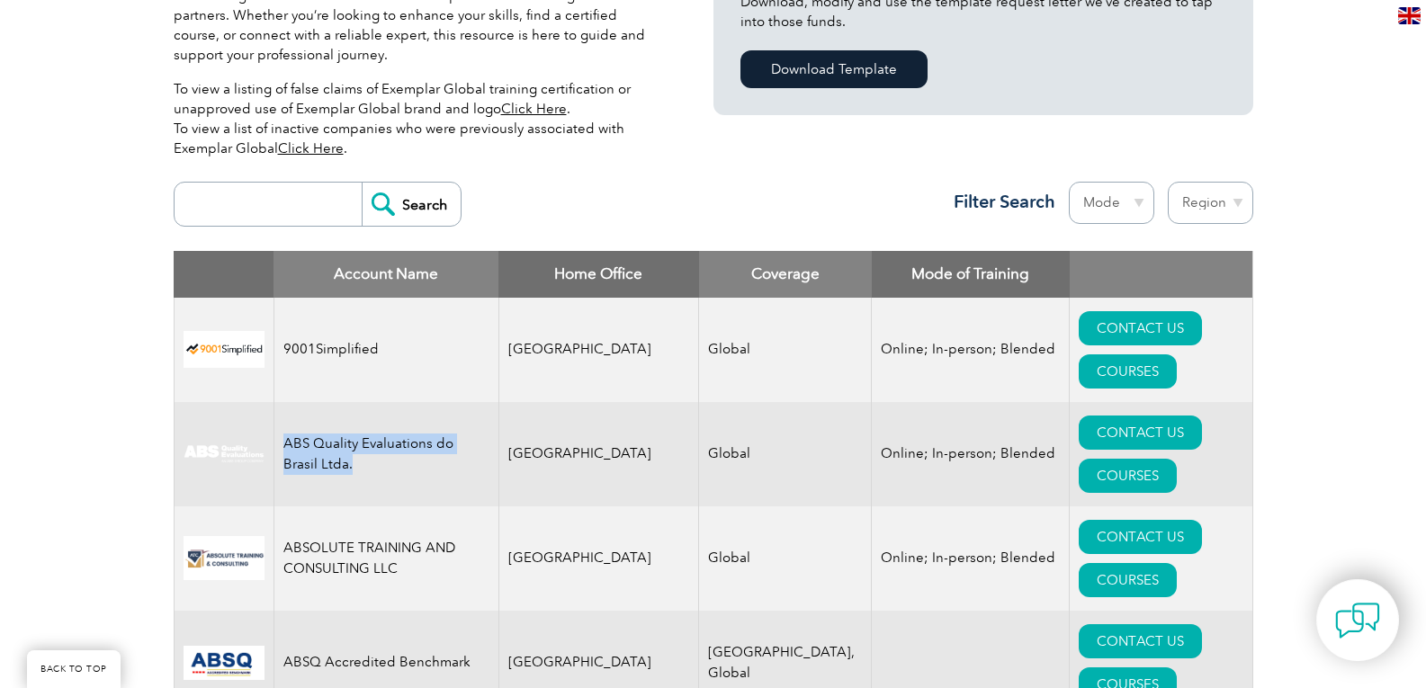
drag, startPoint x: 318, startPoint y: 403, endPoint x: 275, endPoint y: 374, distance: 51.2
click at [275, 402] on td "ABS Quality Evaluations do Brasil Ltda." at bounding box center [386, 454] width 225 height 104
copy td "ABS Quality Evaluations do Brasil Ltda."
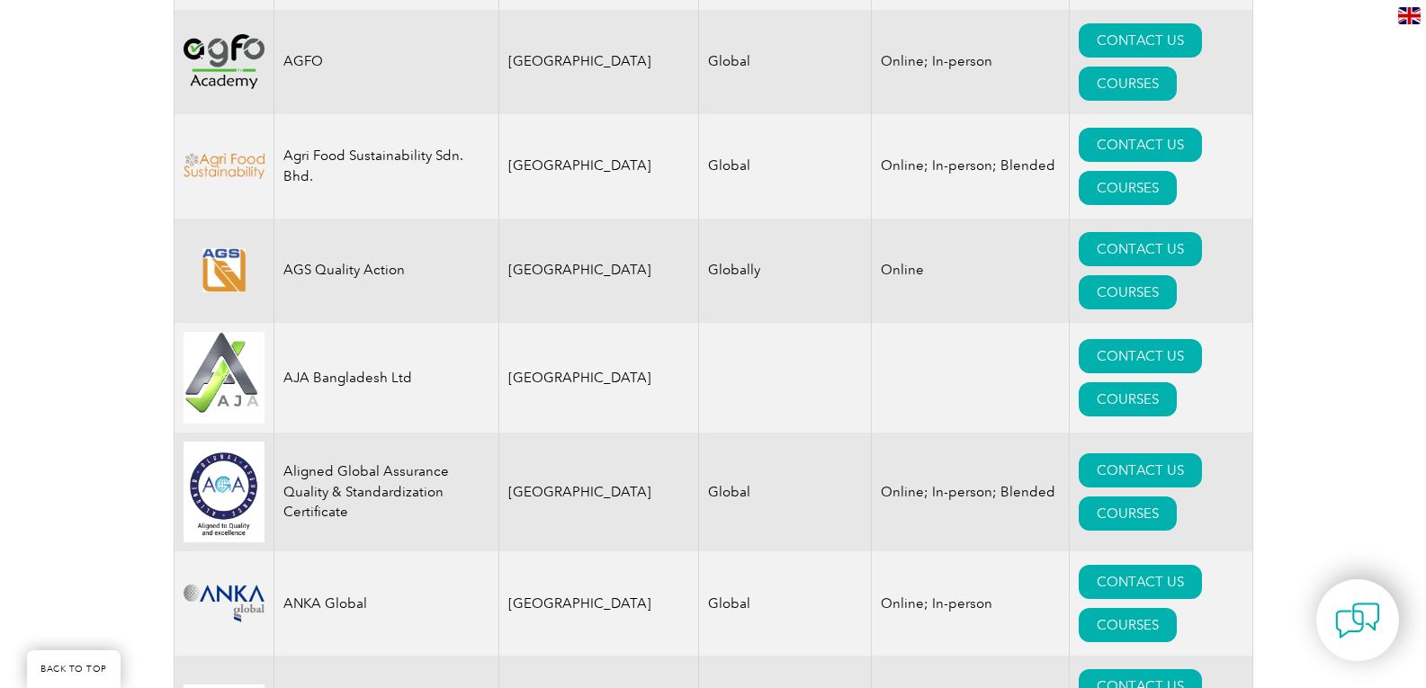
scroll to position [1800, 0]
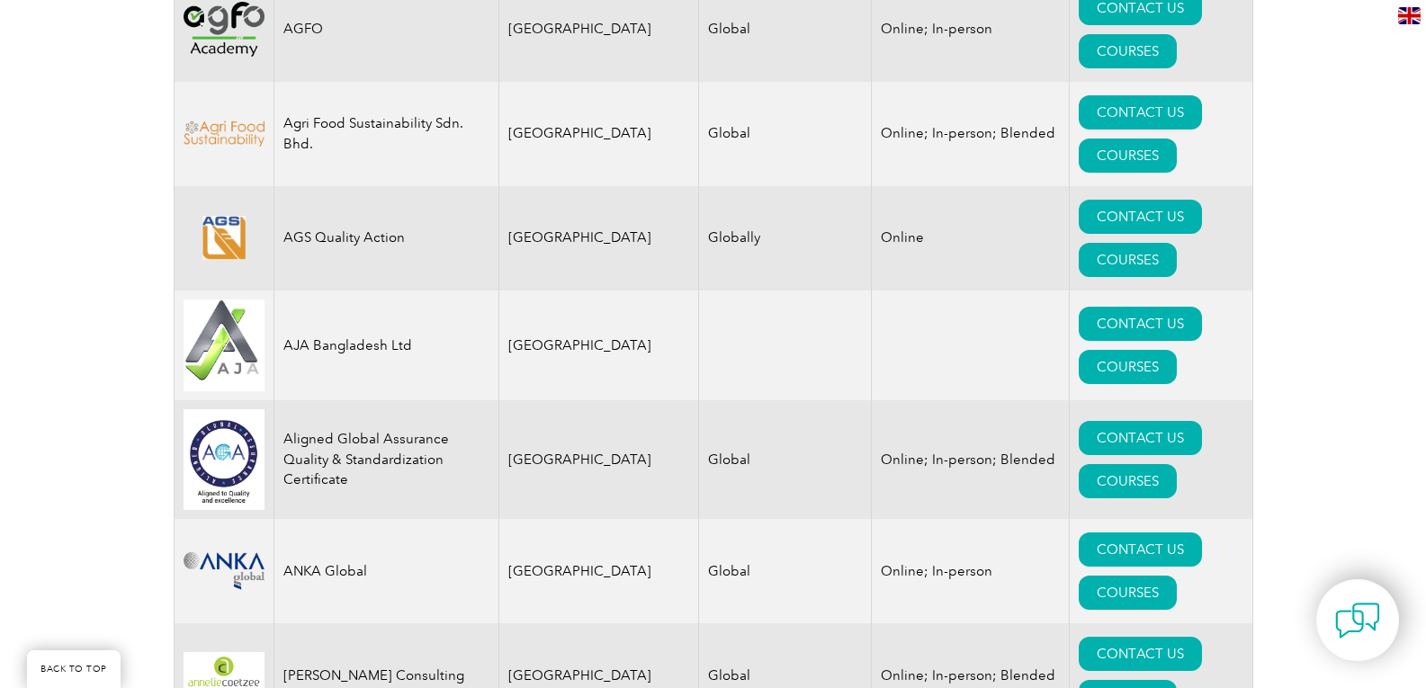
drag, startPoint x: 459, startPoint y: 194, endPoint x: 280, endPoint y: 201, distance: 179.2
click at [280, 624] on td "[PERSON_NAME] Consulting" at bounding box center [386, 676] width 225 height 104
copy td "[PERSON_NAME] Consulting"
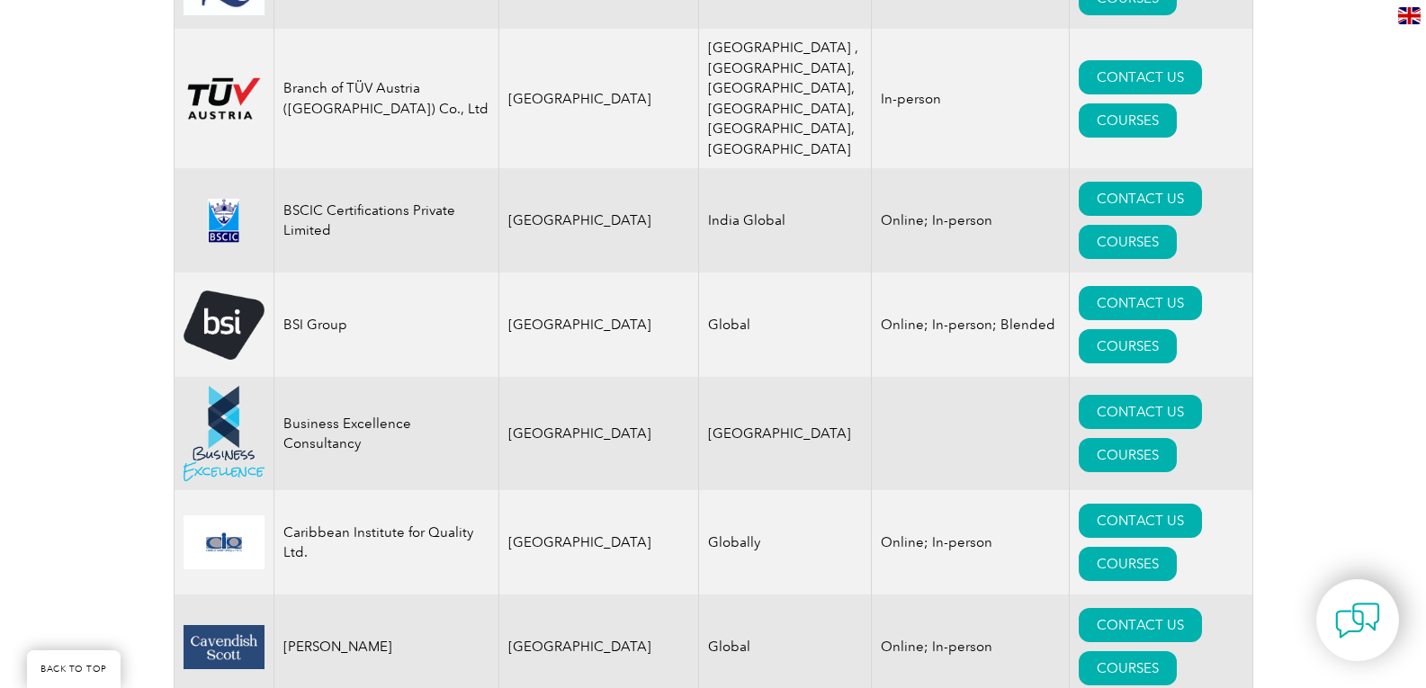
scroll to position [4770, 0]
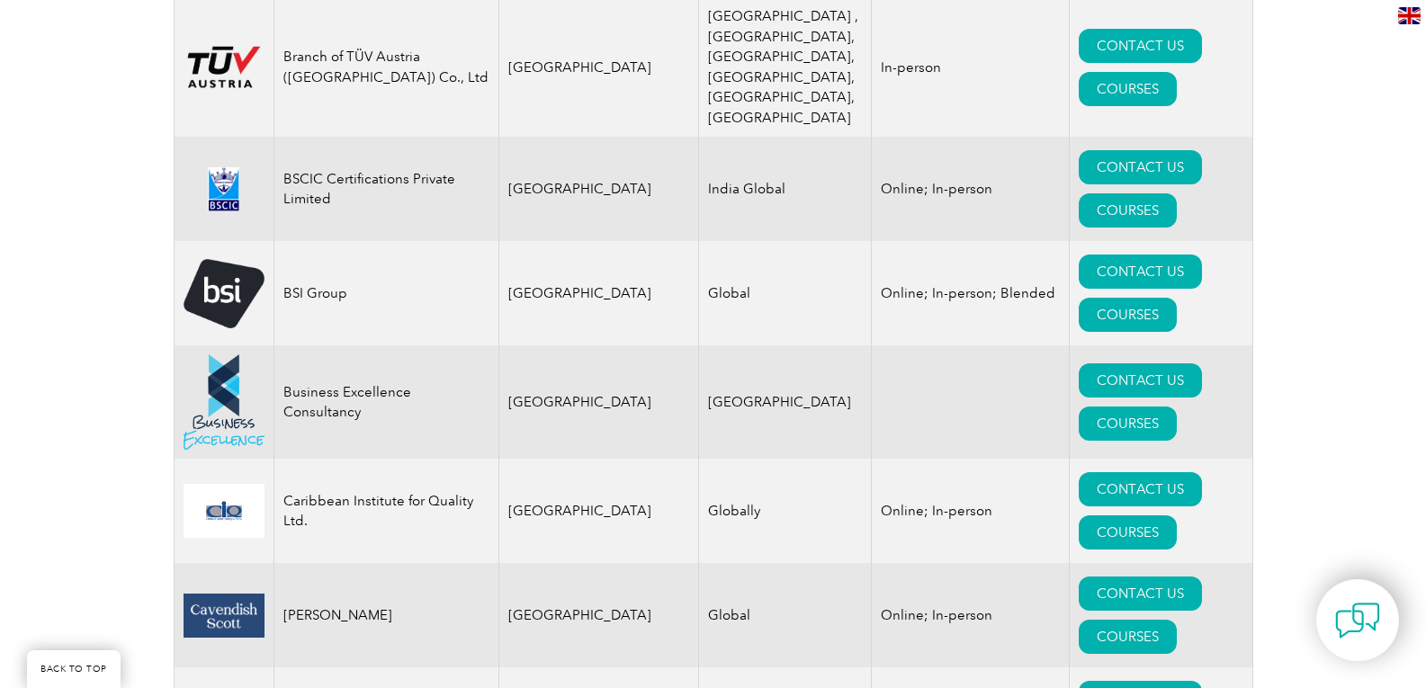
drag, startPoint x: 349, startPoint y: 277, endPoint x: 277, endPoint y: 279, distance: 72.0
copy td "ComExito"
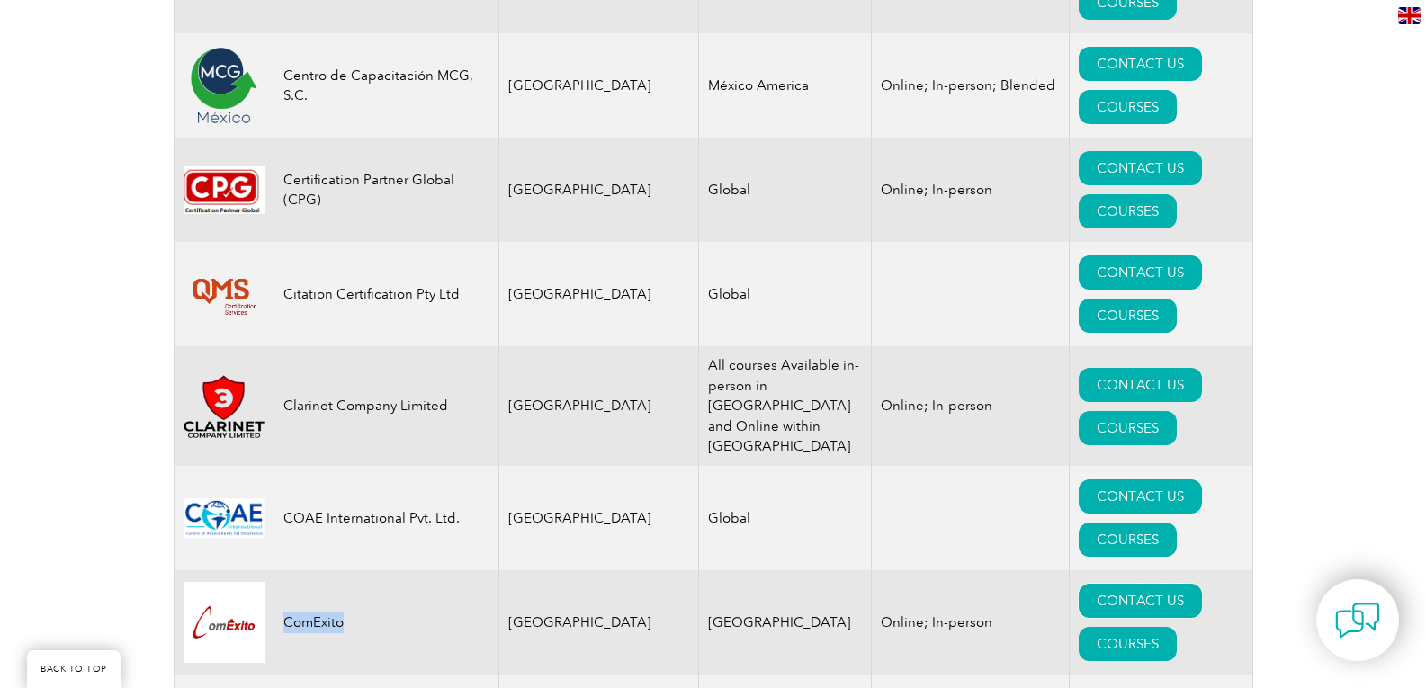
scroll to position [5849, 0]
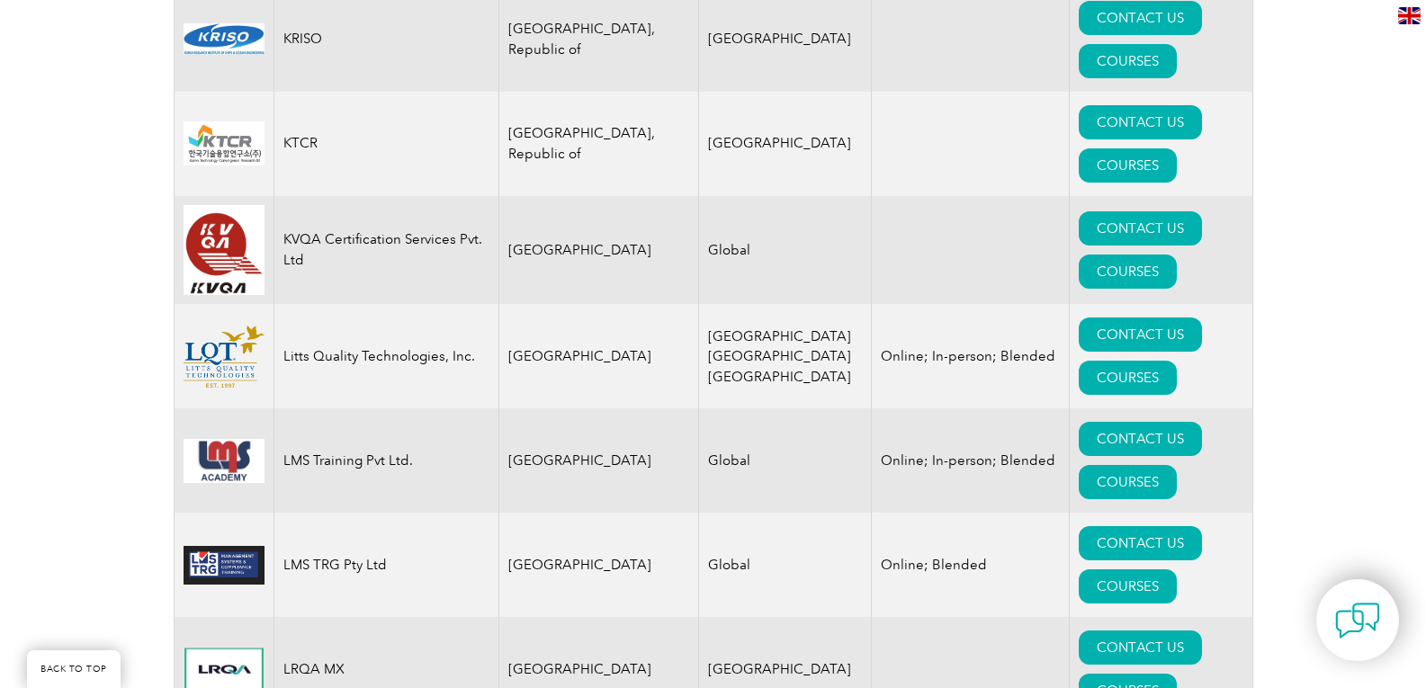
scroll to position [16738, 0]
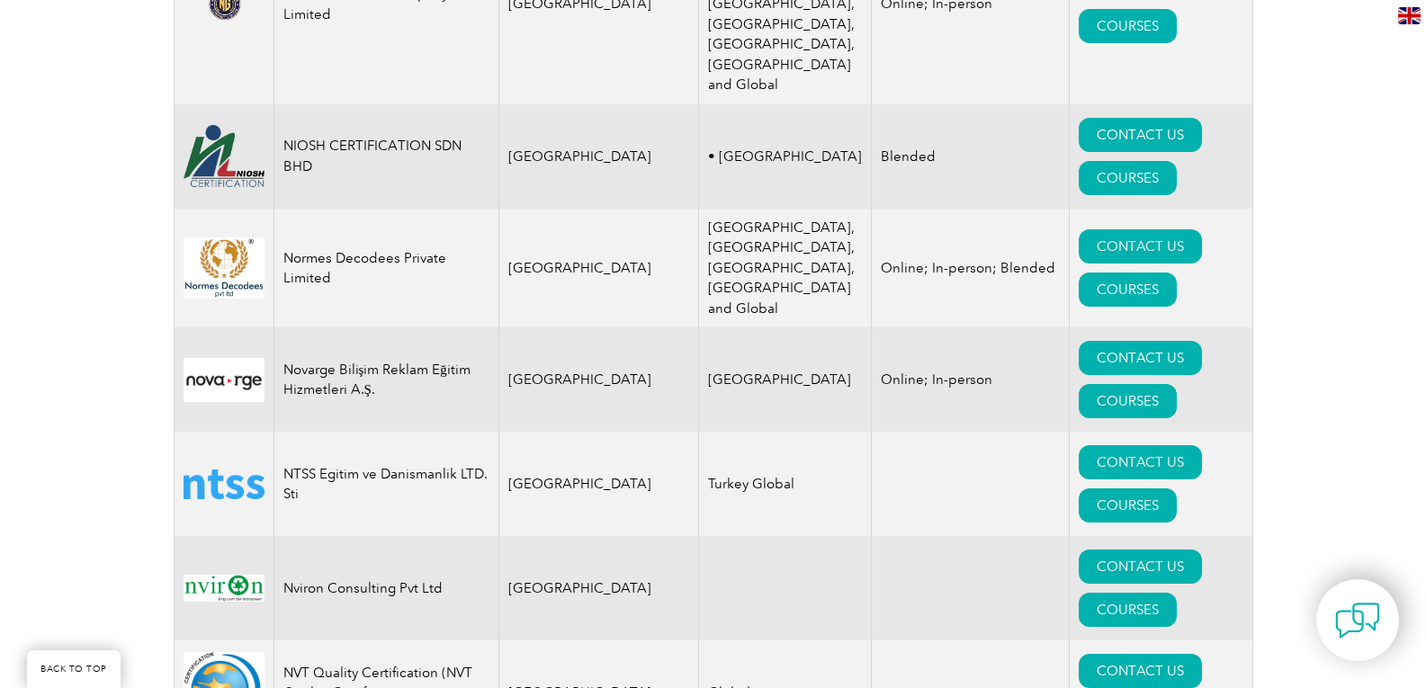
scroll to position [20158, 0]
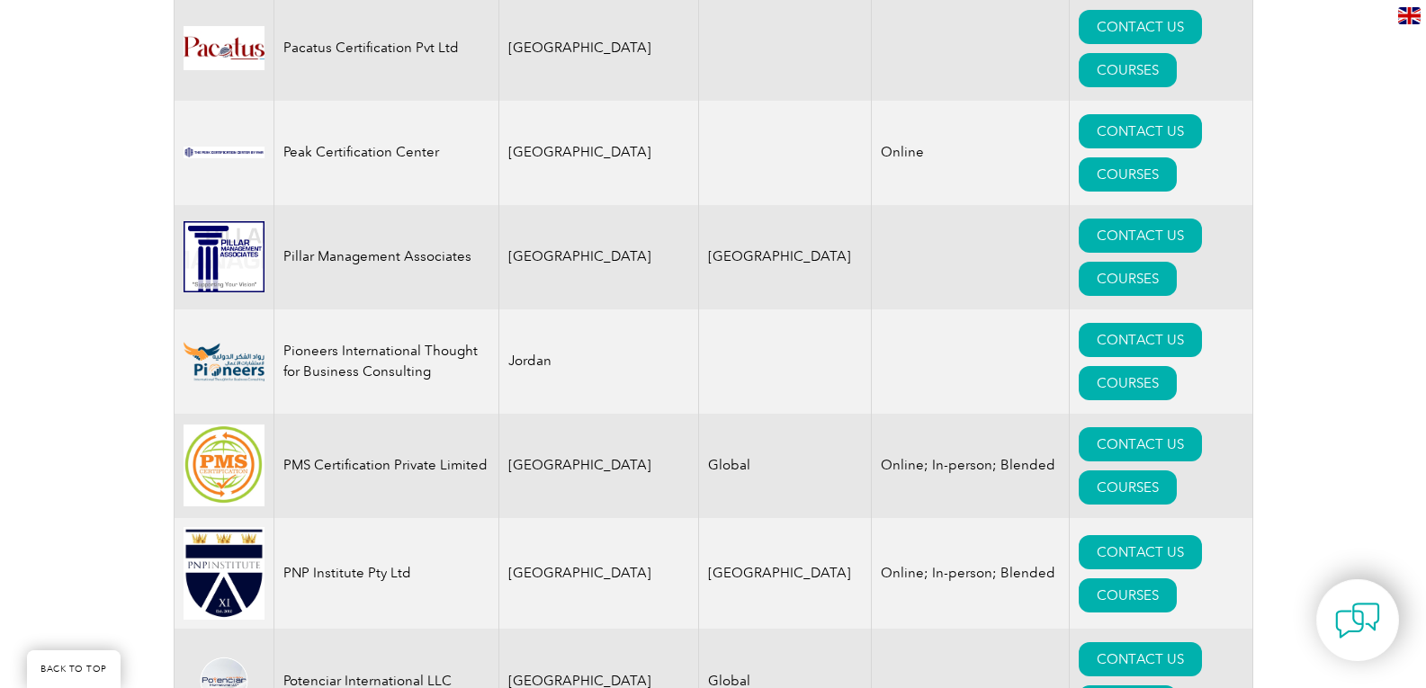
scroll to position [21508, 0]
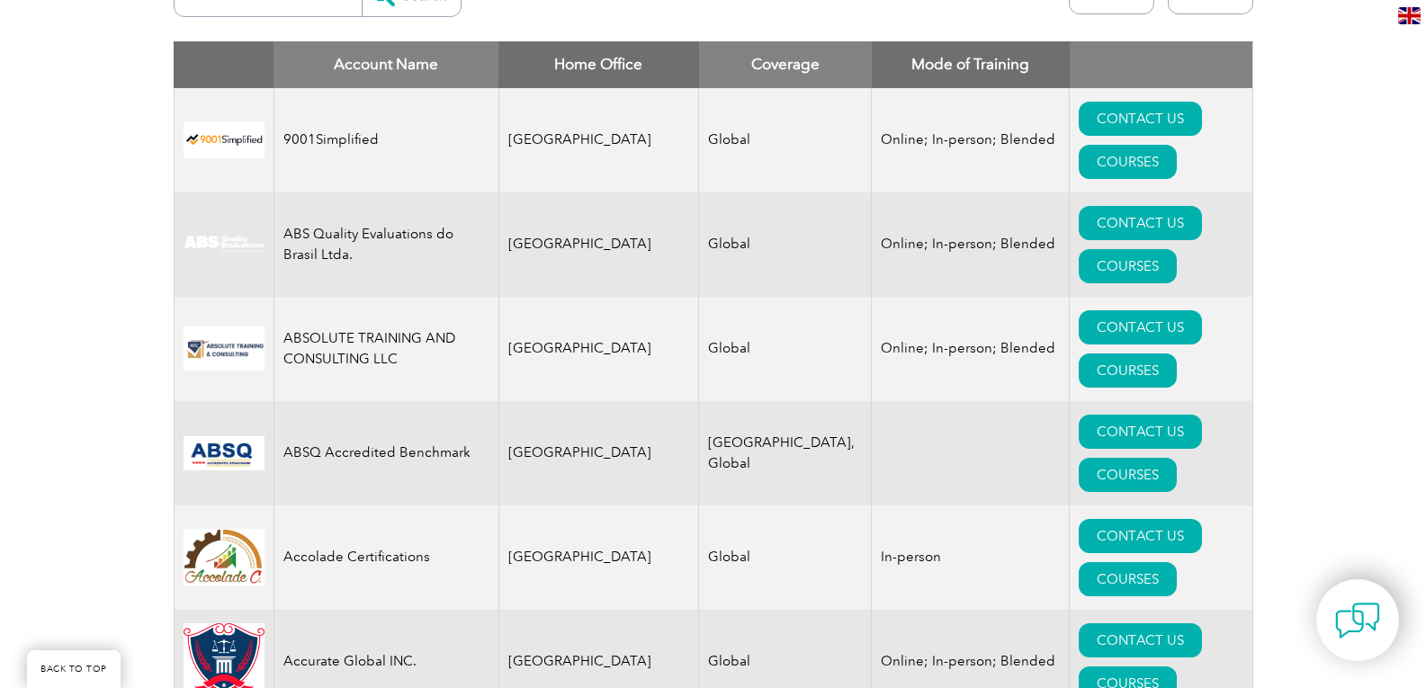
scroll to position [720, 0]
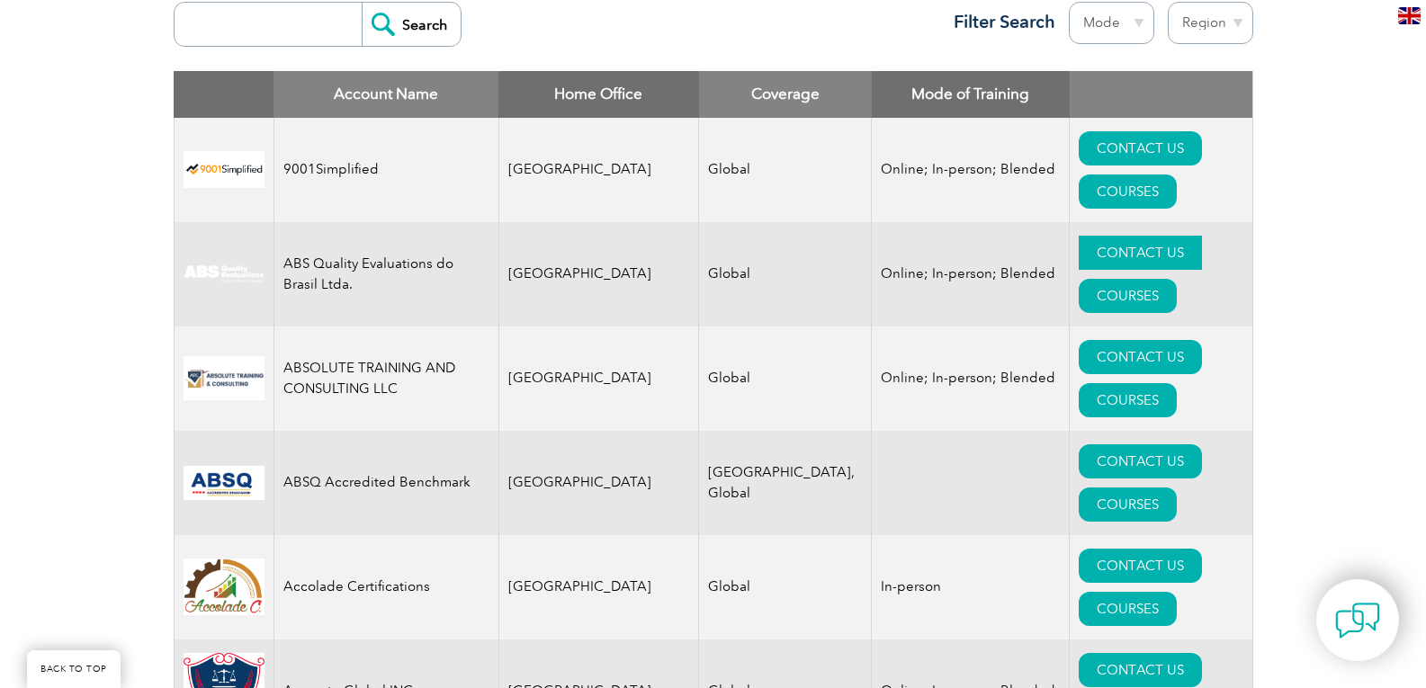
click at [1079, 236] on link "CONTACT US" at bounding box center [1140, 253] width 123 height 34
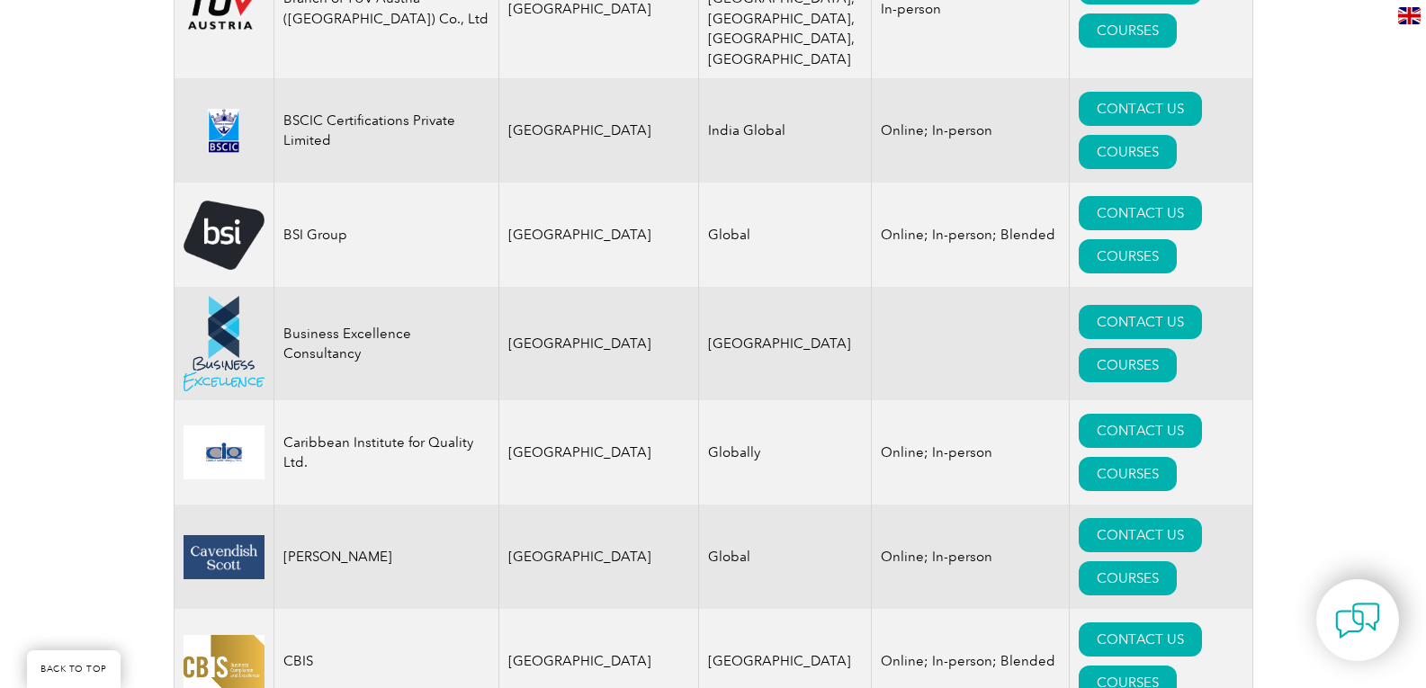
scroll to position [4859, 0]
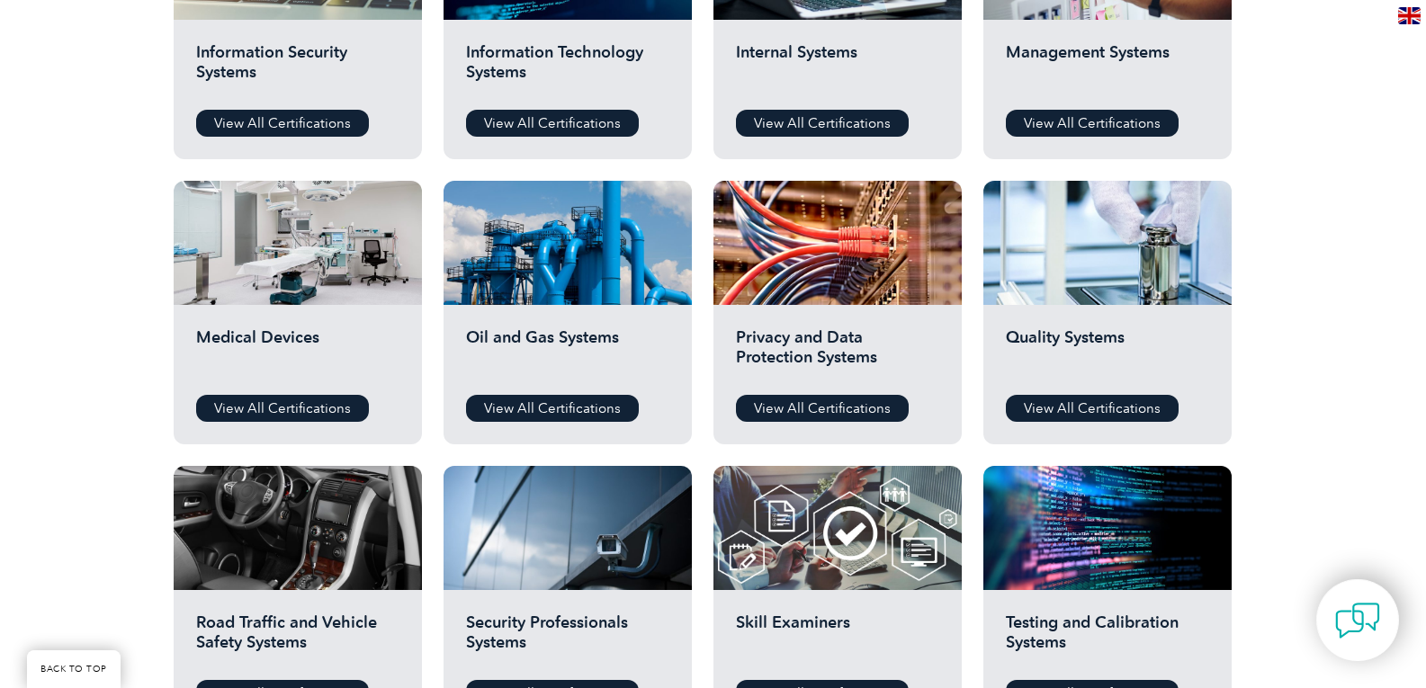
scroll to position [1080, 0]
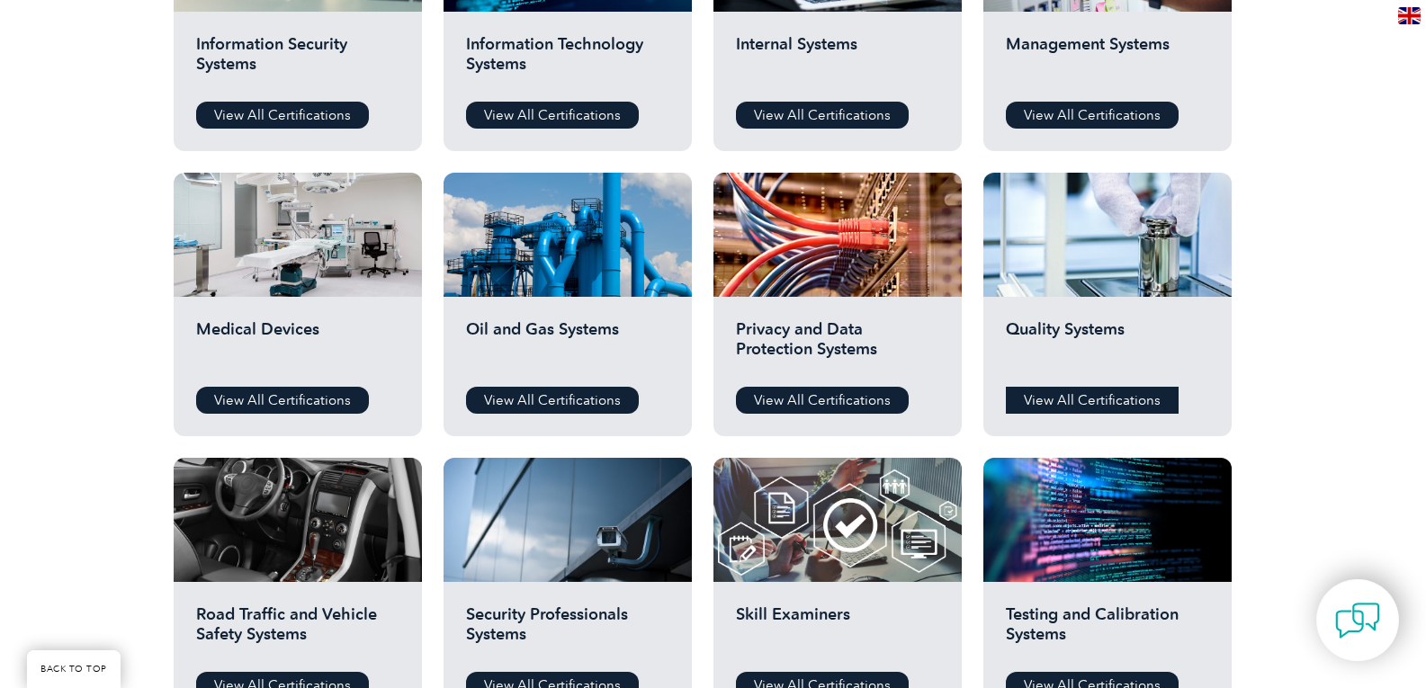
click at [1054, 401] on link "View All Certifications" at bounding box center [1092, 400] width 173 height 27
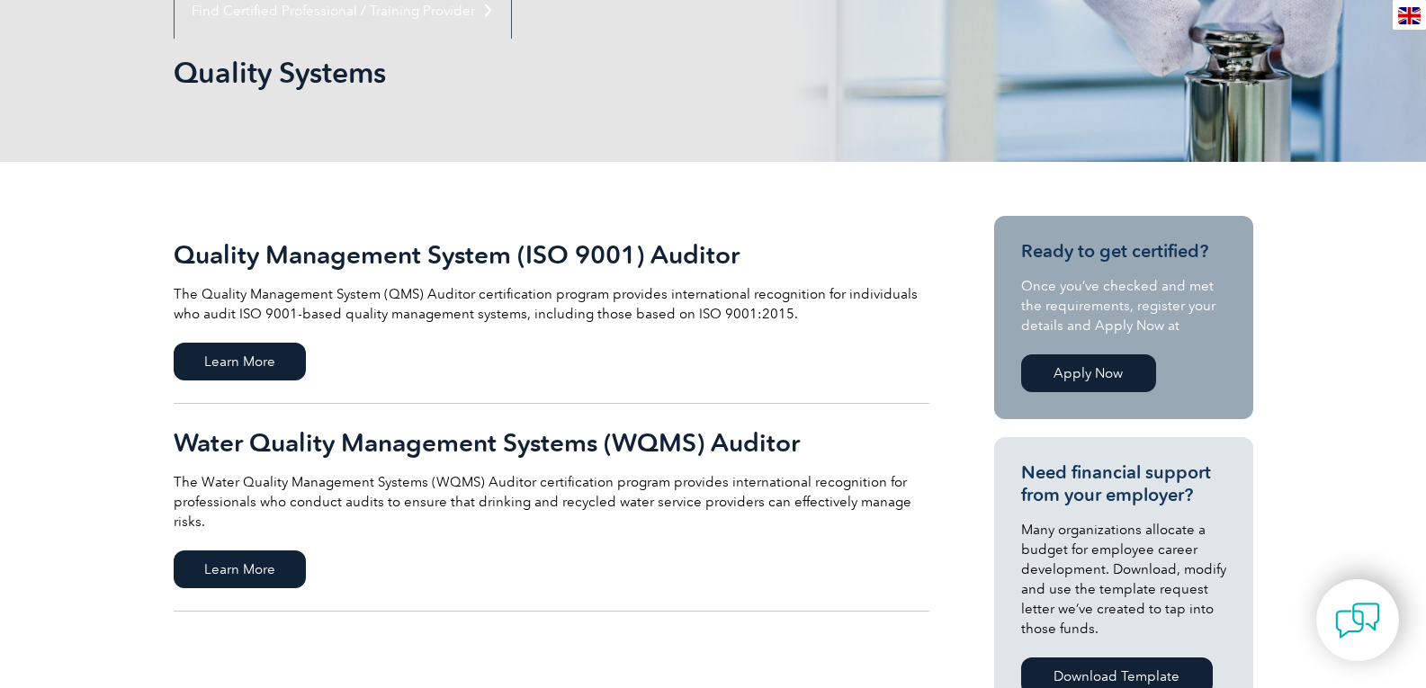
scroll to position [360, 0]
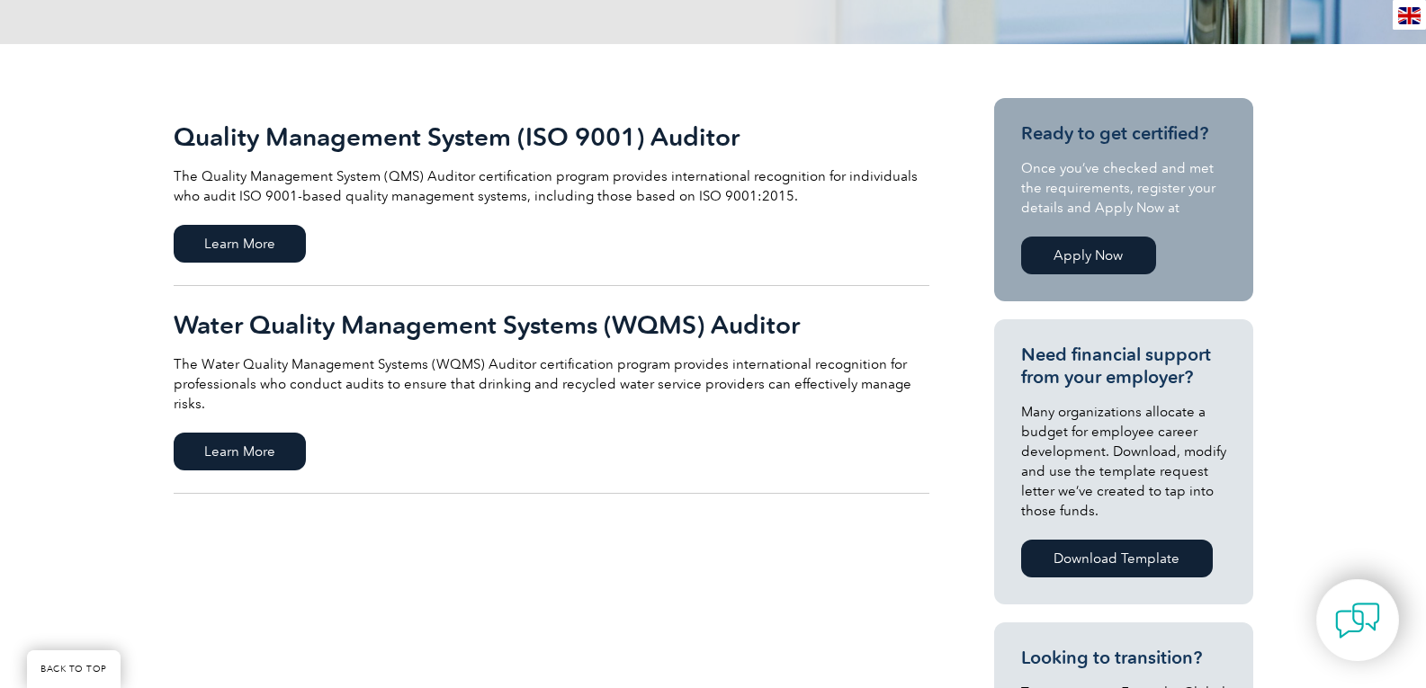
click at [431, 142] on h2 "Quality Management System (ISO 9001) Auditor" at bounding box center [552, 136] width 756 height 29
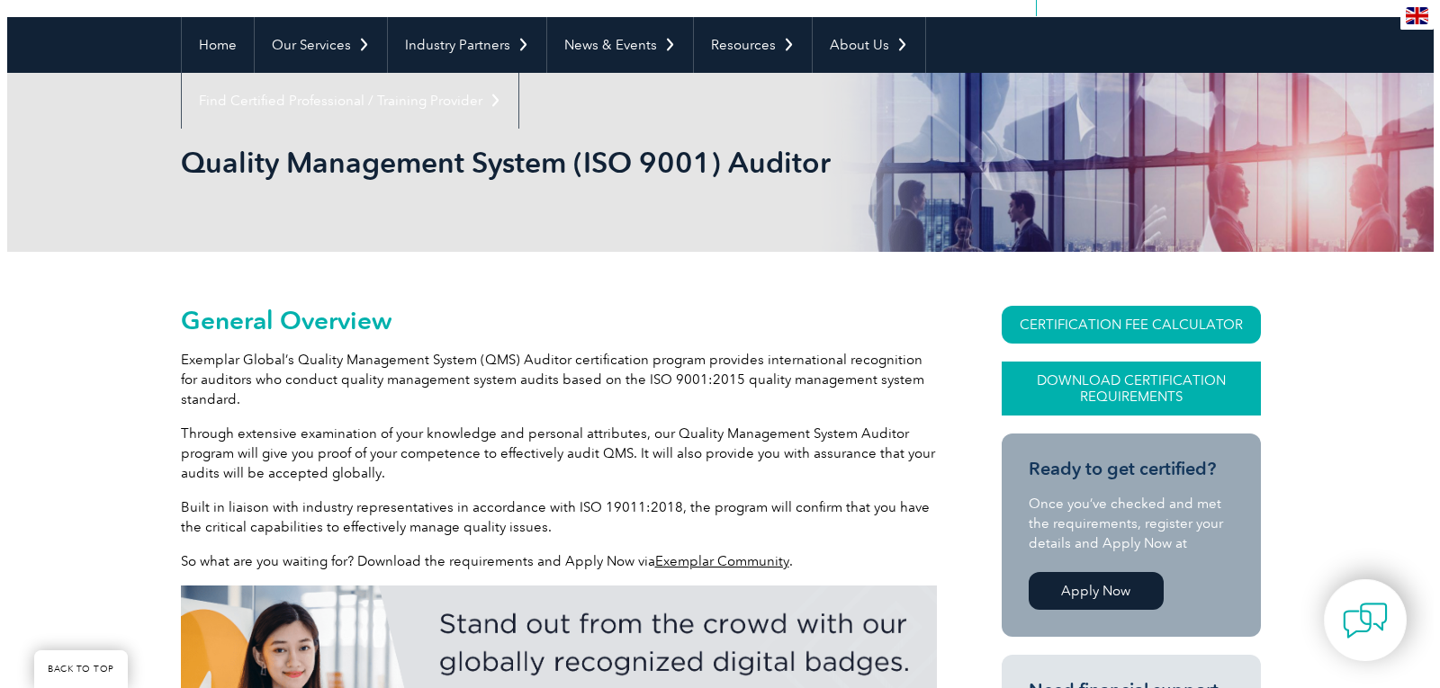
scroll to position [270, 0]
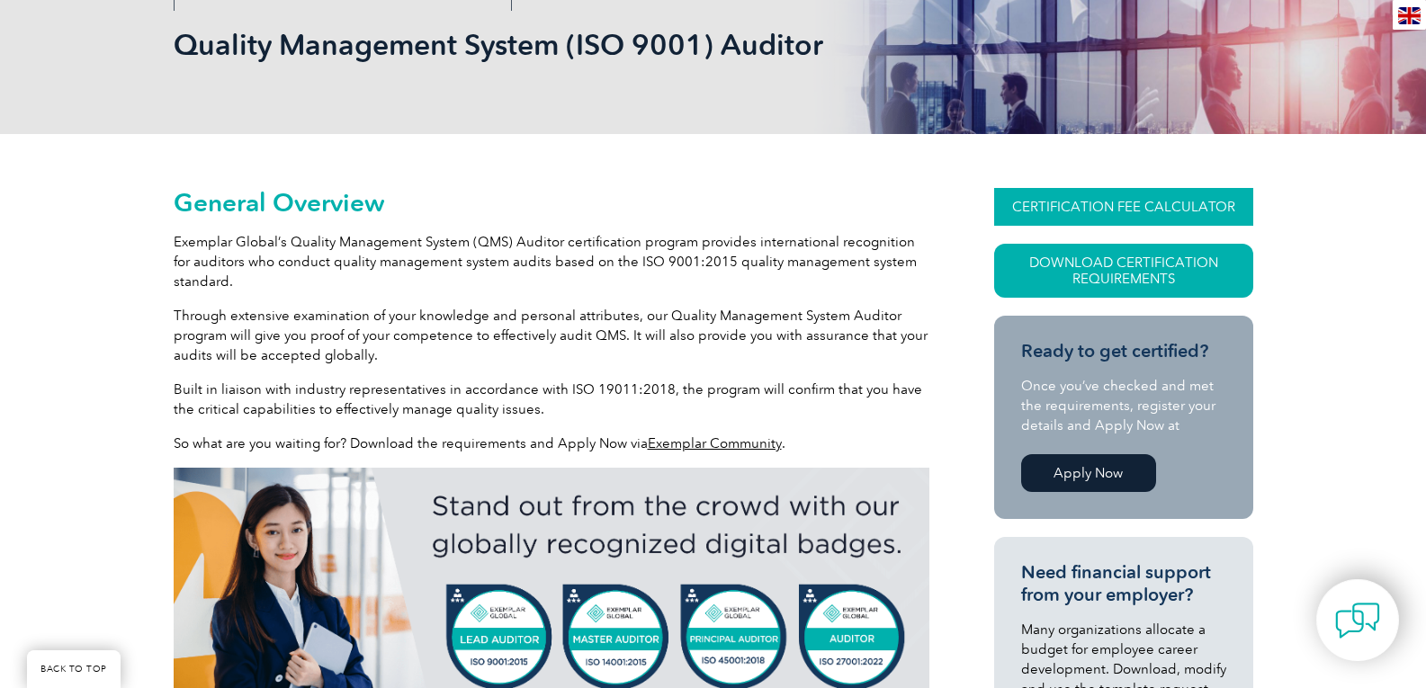
click at [1121, 211] on link "CERTIFICATION FEE CALCULATOR" at bounding box center [1123, 207] width 259 height 38
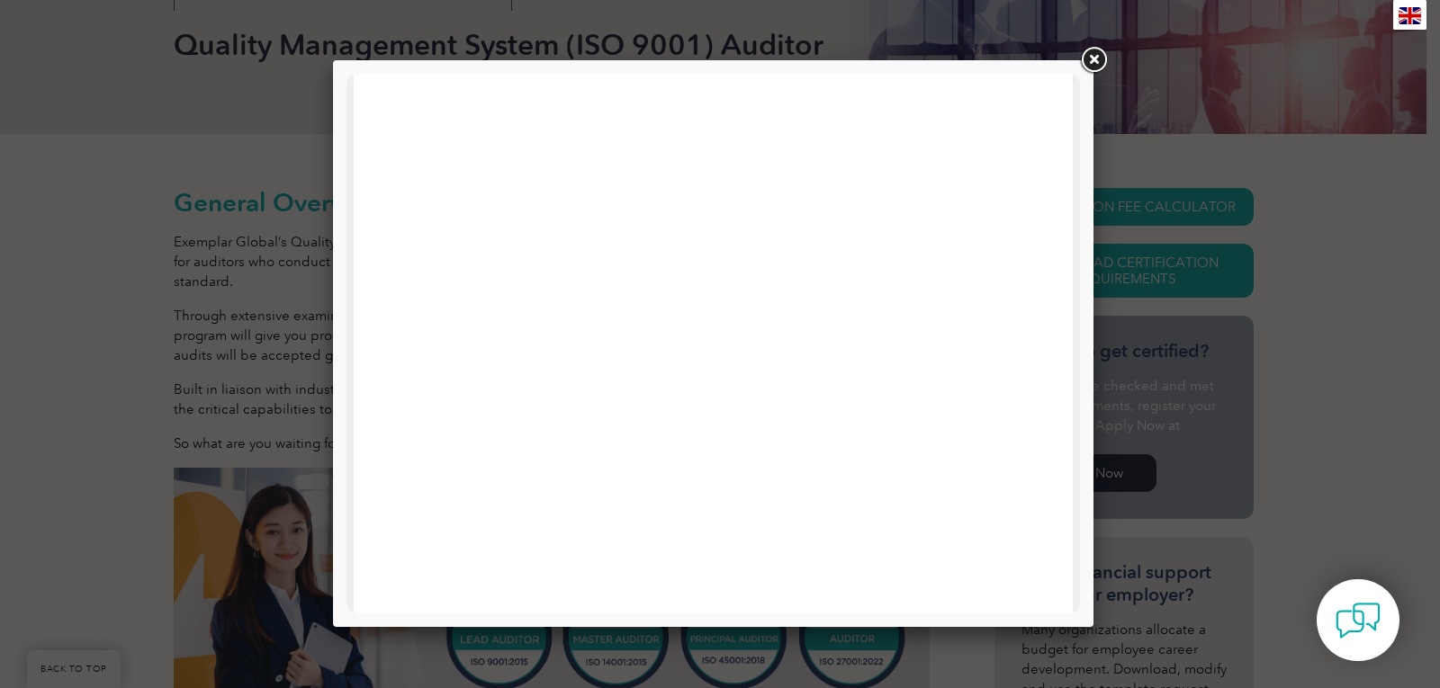
click at [1095, 52] on link at bounding box center [1093, 60] width 32 height 32
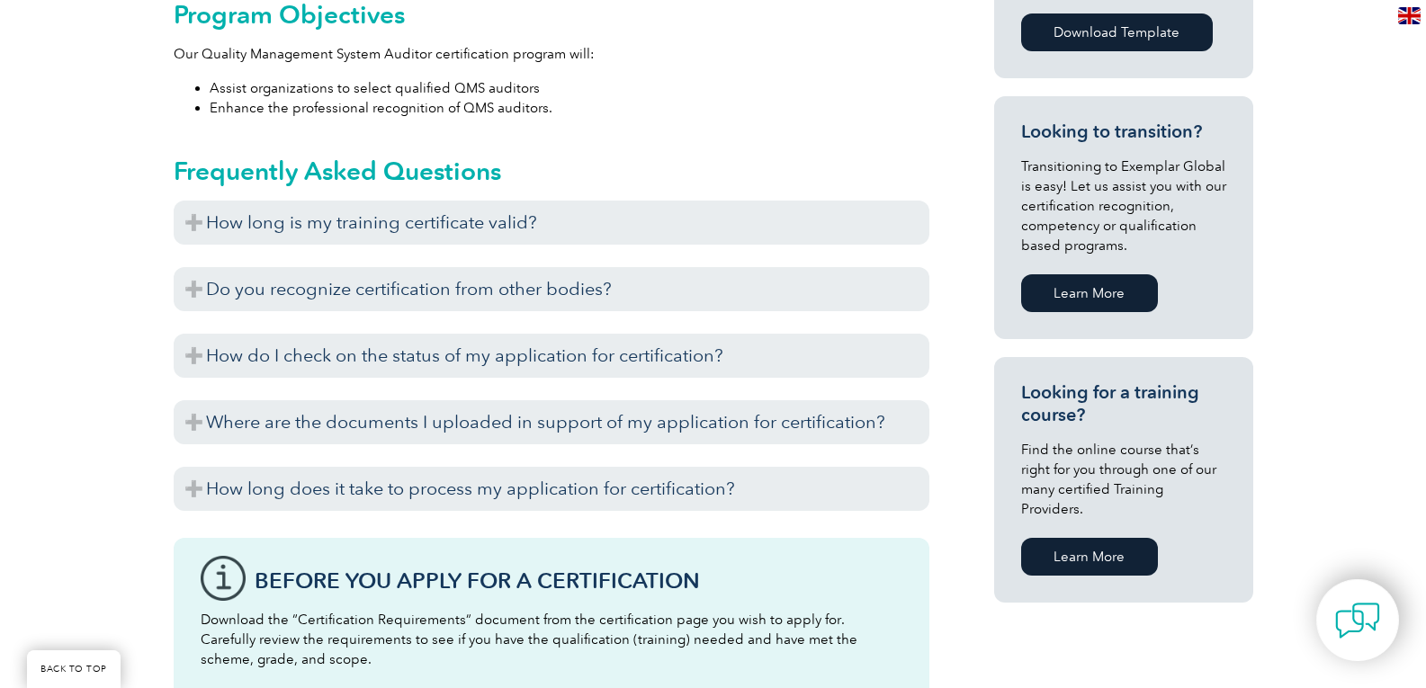
scroll to position [990, 0]
